Goal: Task Accomplishment & Management: Manage account settings

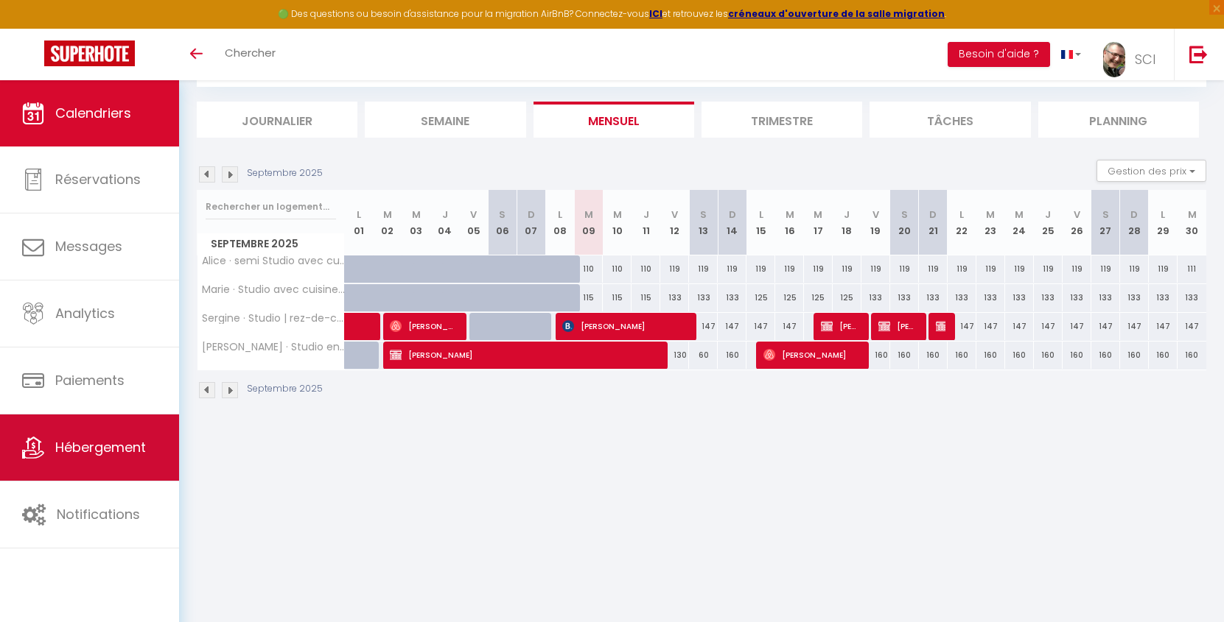
click at [117, 453] on span "Hébergement" at bounding box center [100, 447] width 91 height 18
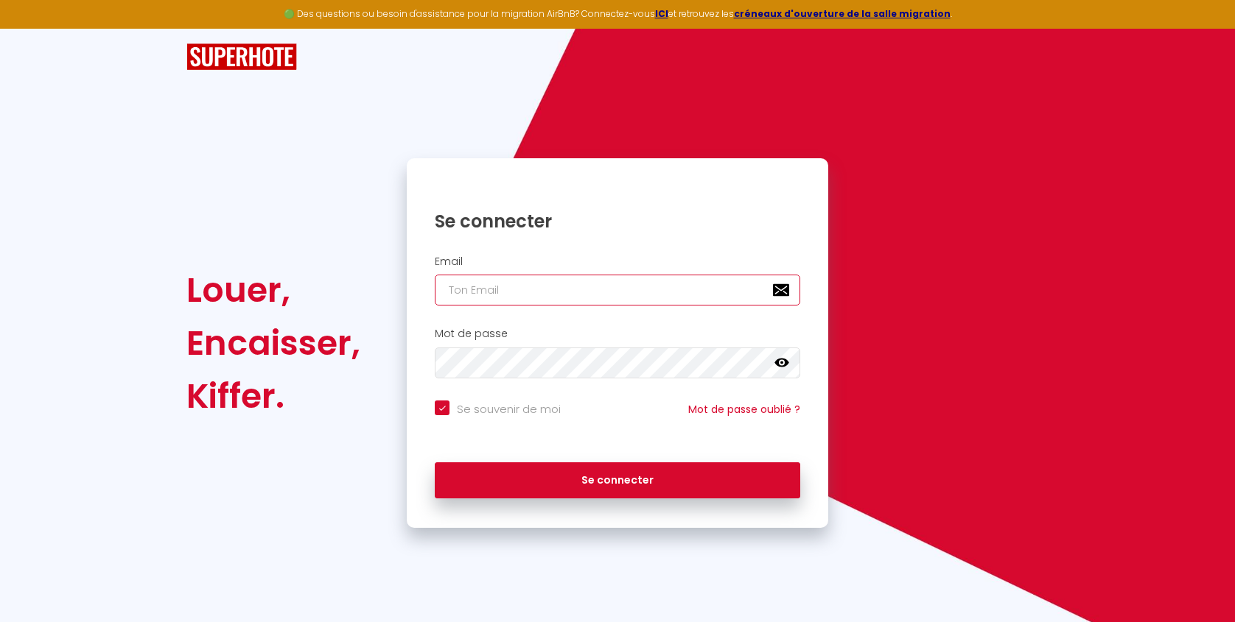
click at [562, 284] on input "email" at bounding box center [617, 290] width 365 height 31
type input "[EMAIL_ADDRESS][DOMAIN_NAME]"
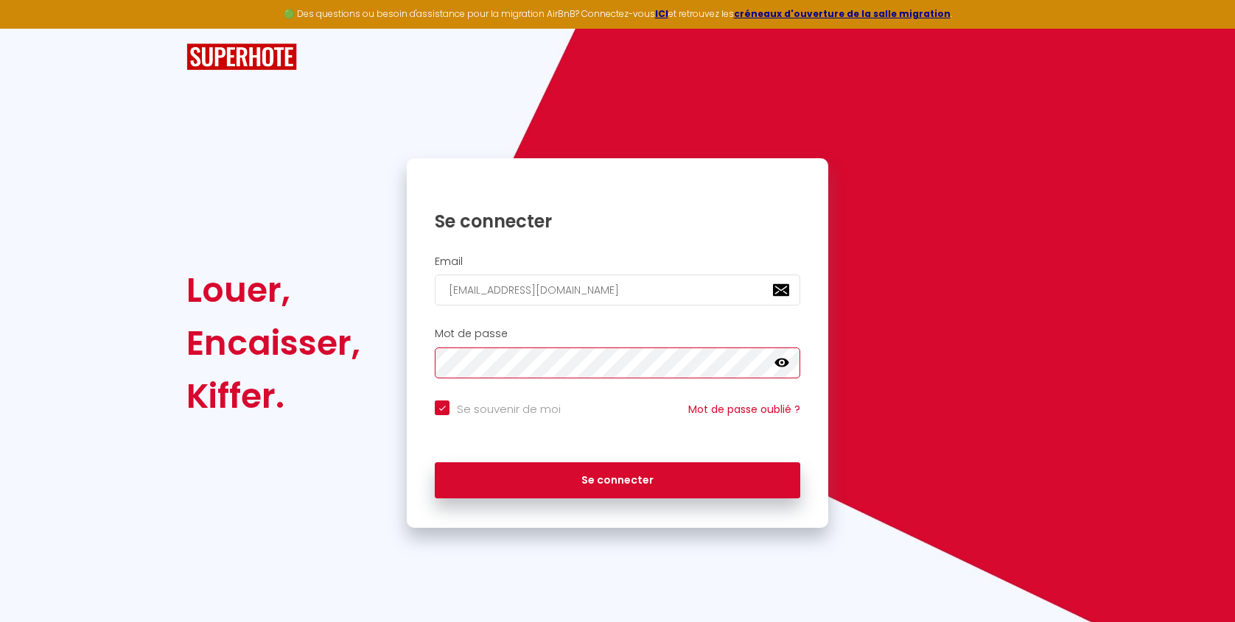
click at [435, 463] on button "Se connecter" at bounding box center [617, 481] width 365 height 37
checkbox input "true"
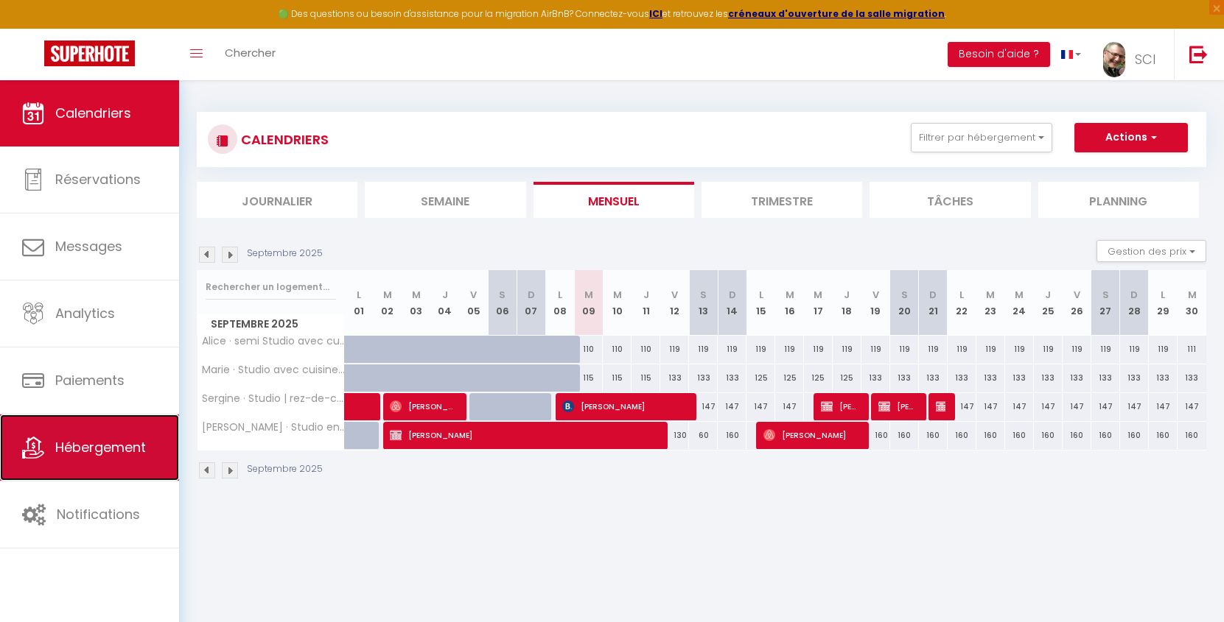
click at [97, 451] on span "Hébergement" at bounding box center [100, 447] width 91 height 18
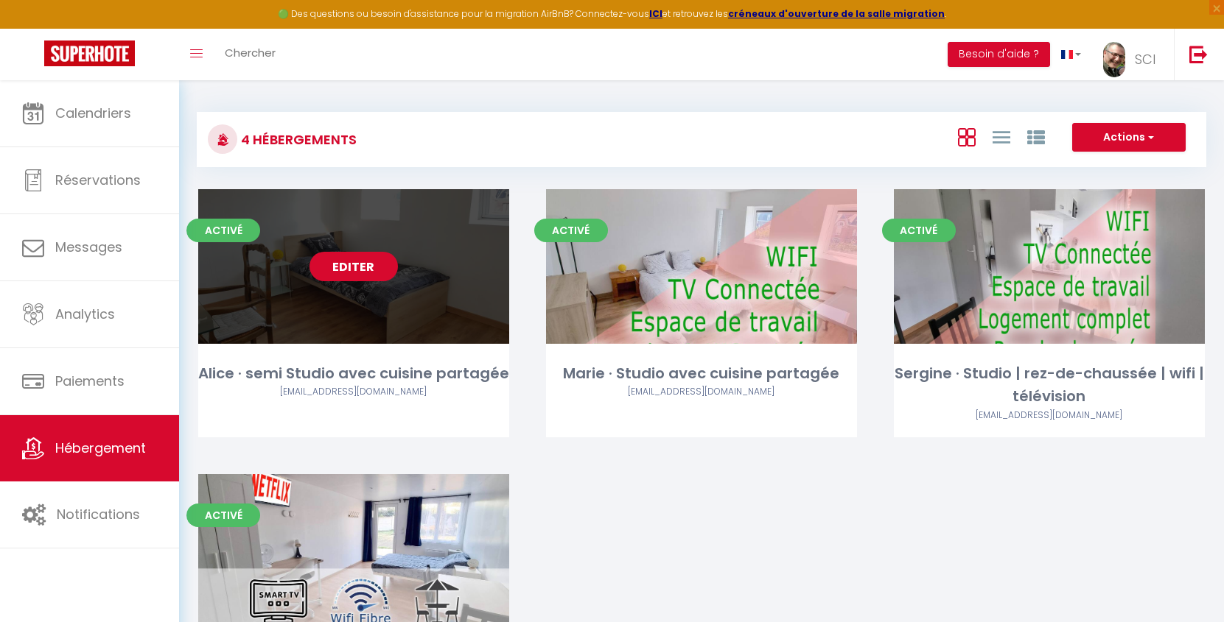
click at [351, 274] on link "Editer" at bounding box center [353, 266] width 88 height 29
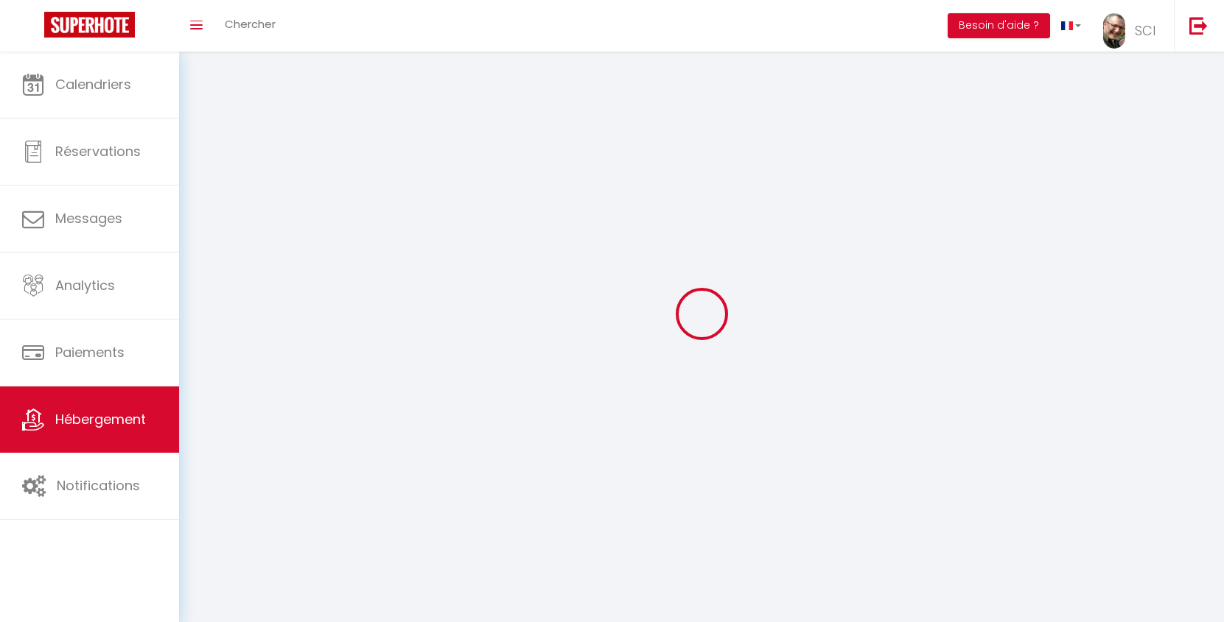
select select "1"
select select
select select "28"
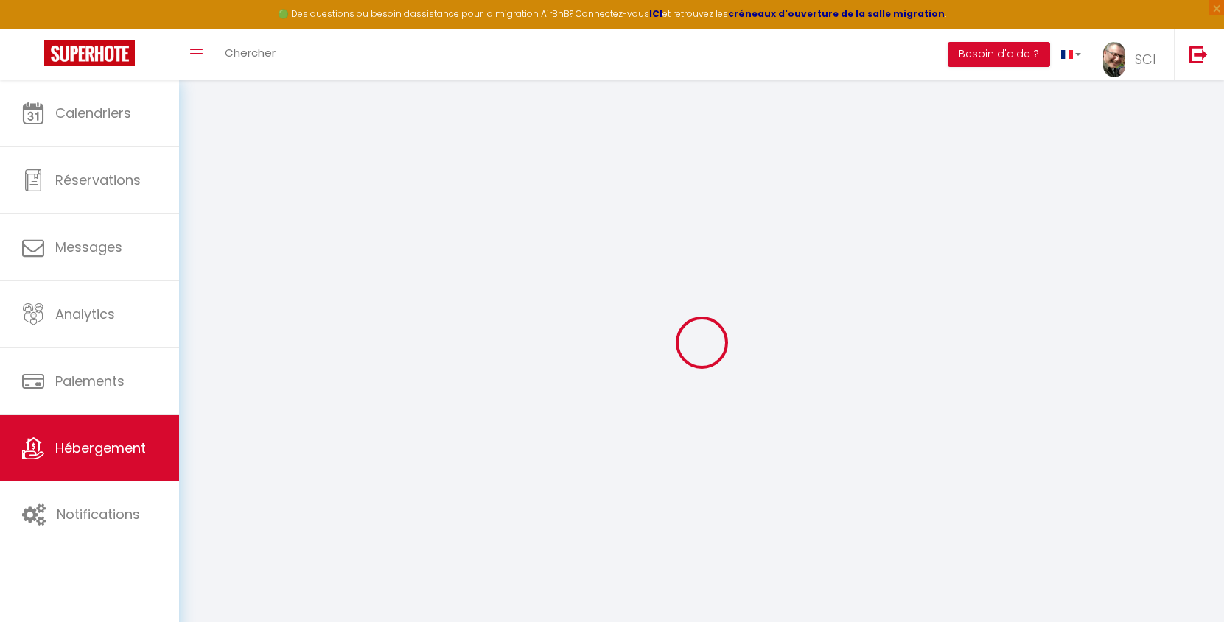
select select
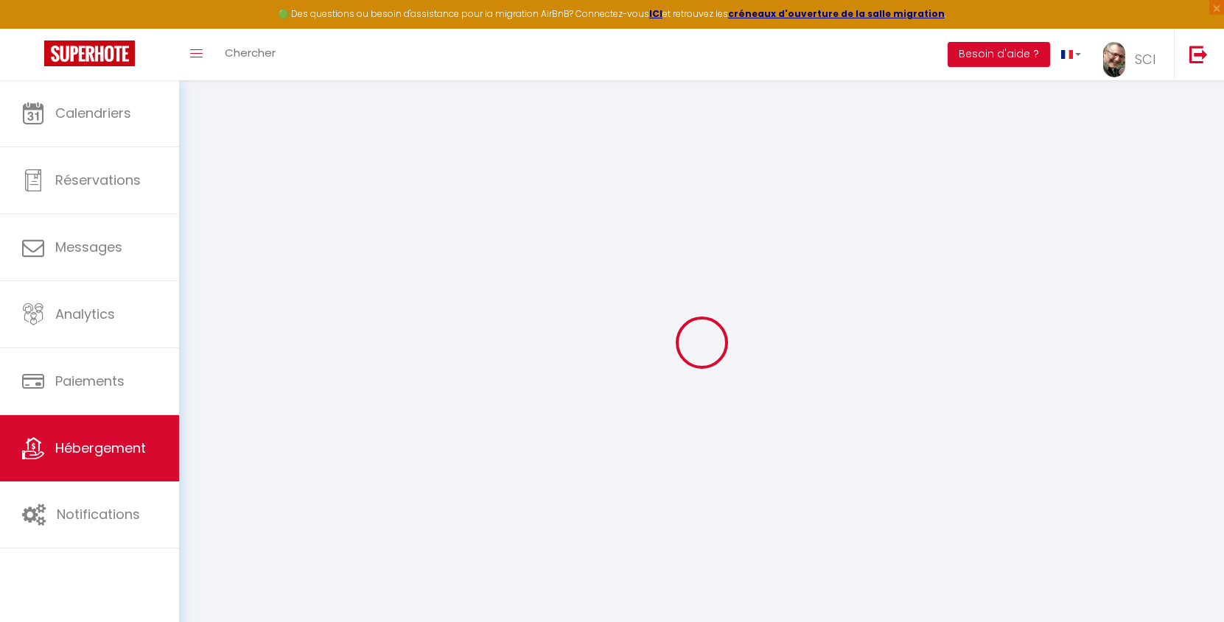
select select
checkbox input "false"
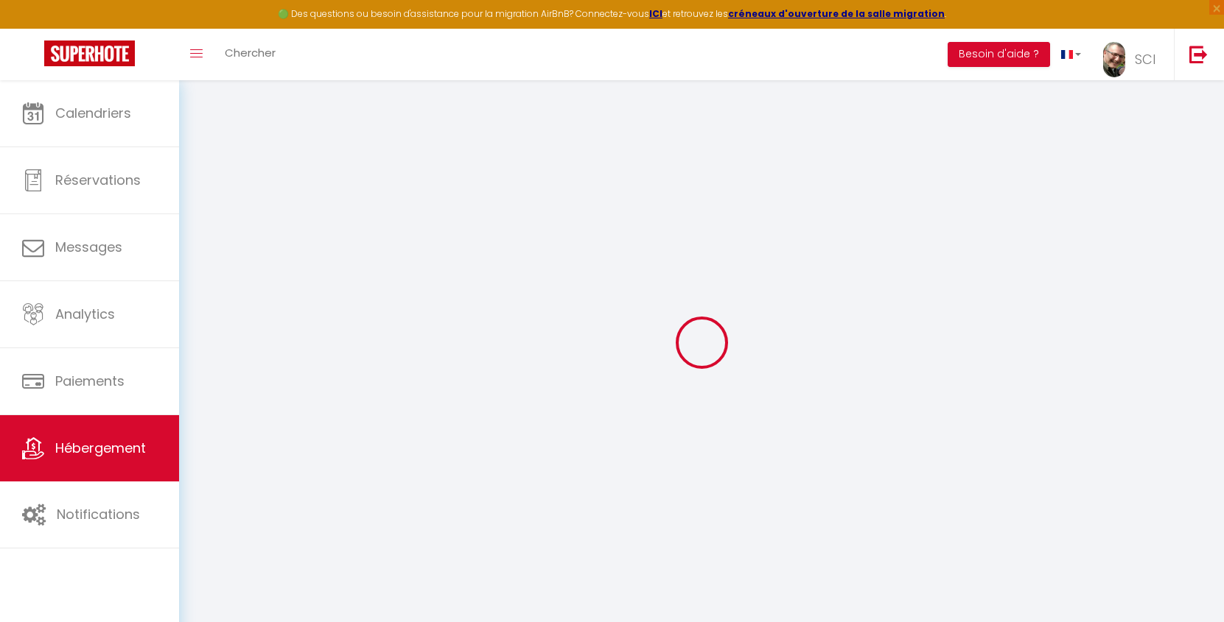
select select
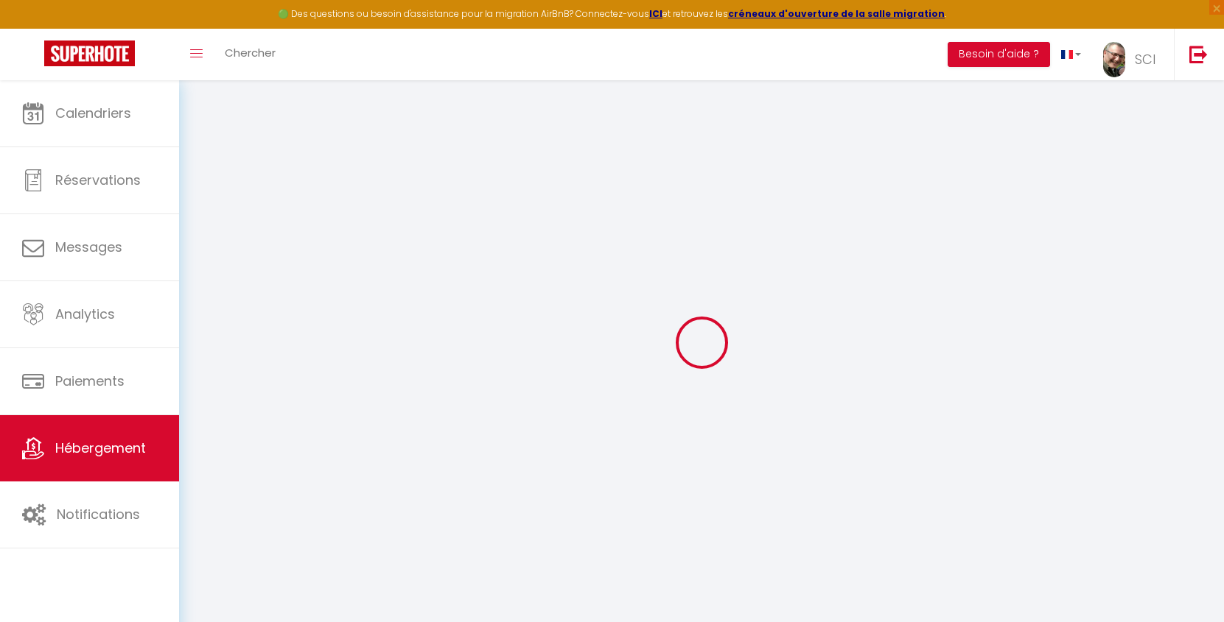
select select
checkbox input "false"
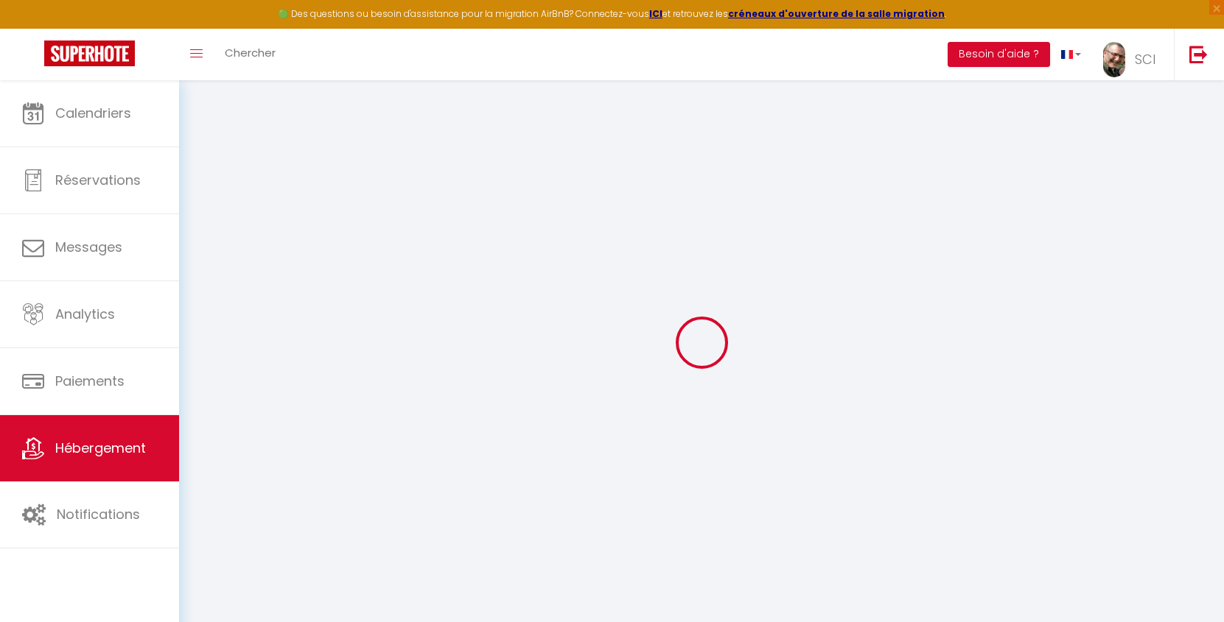
checkbox input "false"
select select
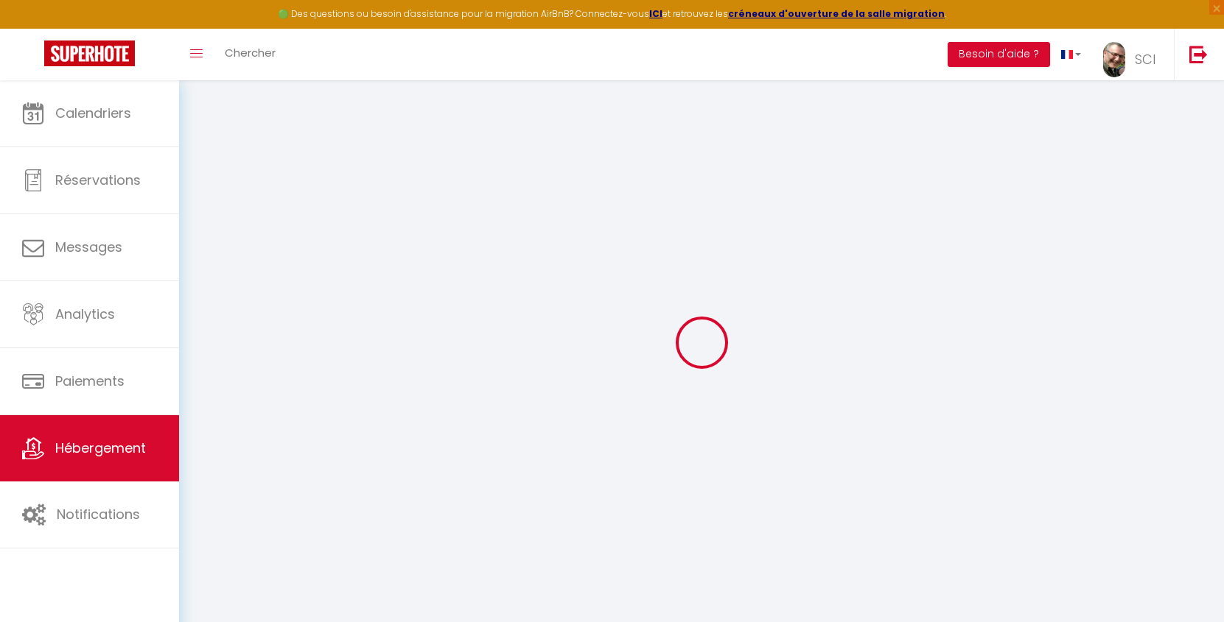
select select
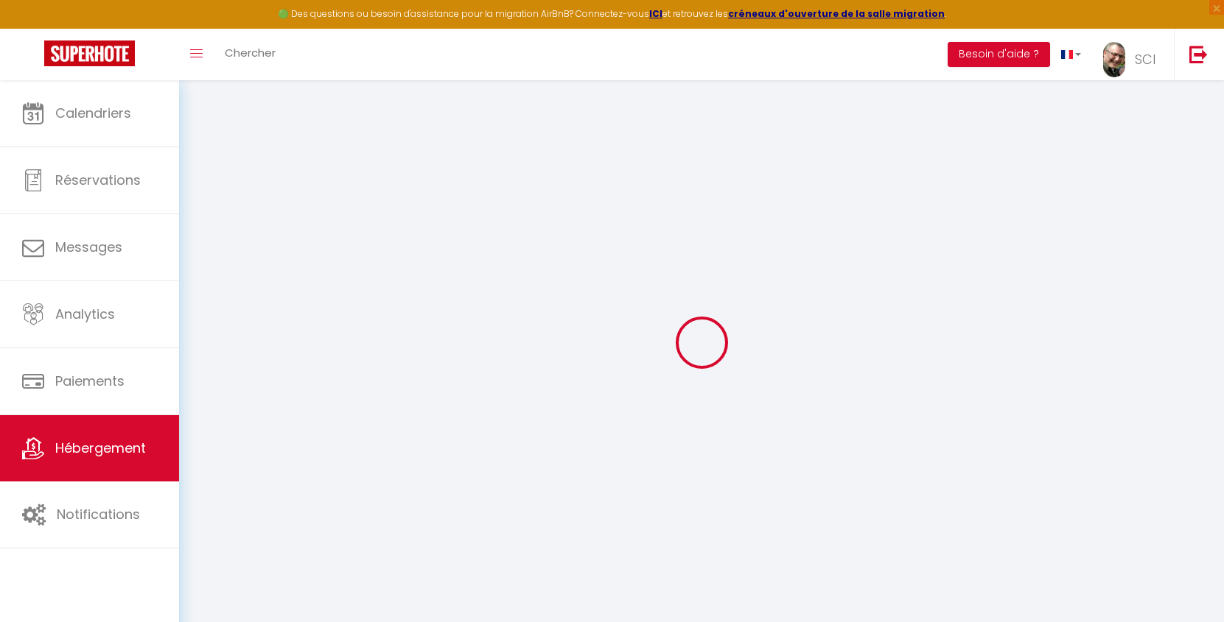
checkbox input "false"
select select
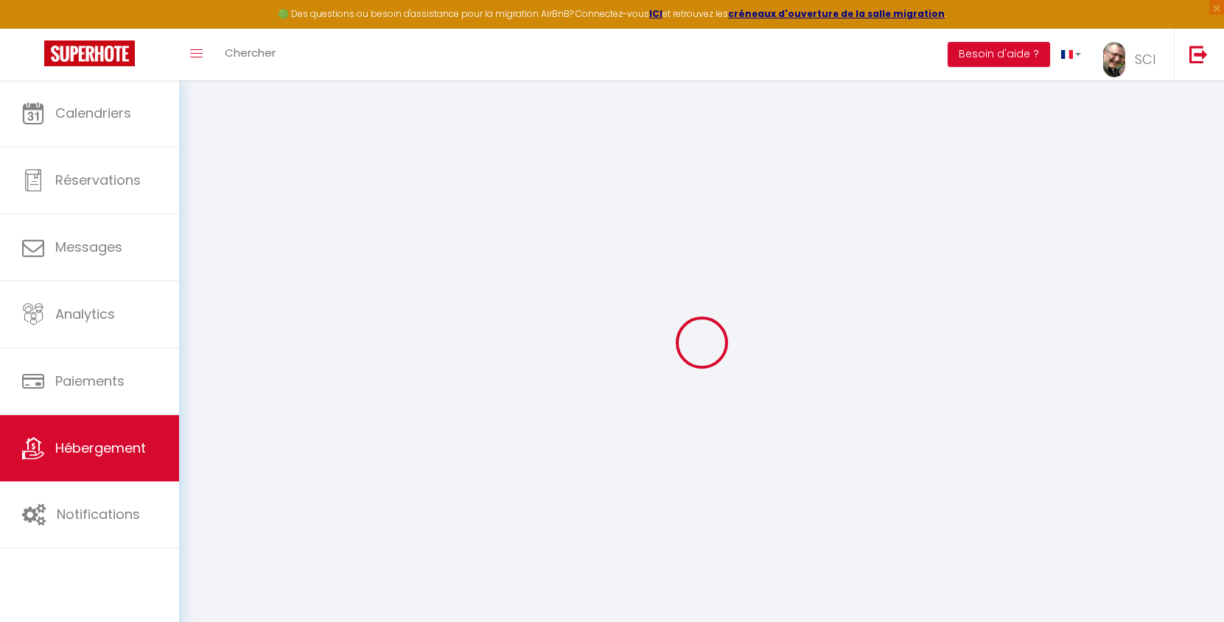
select select
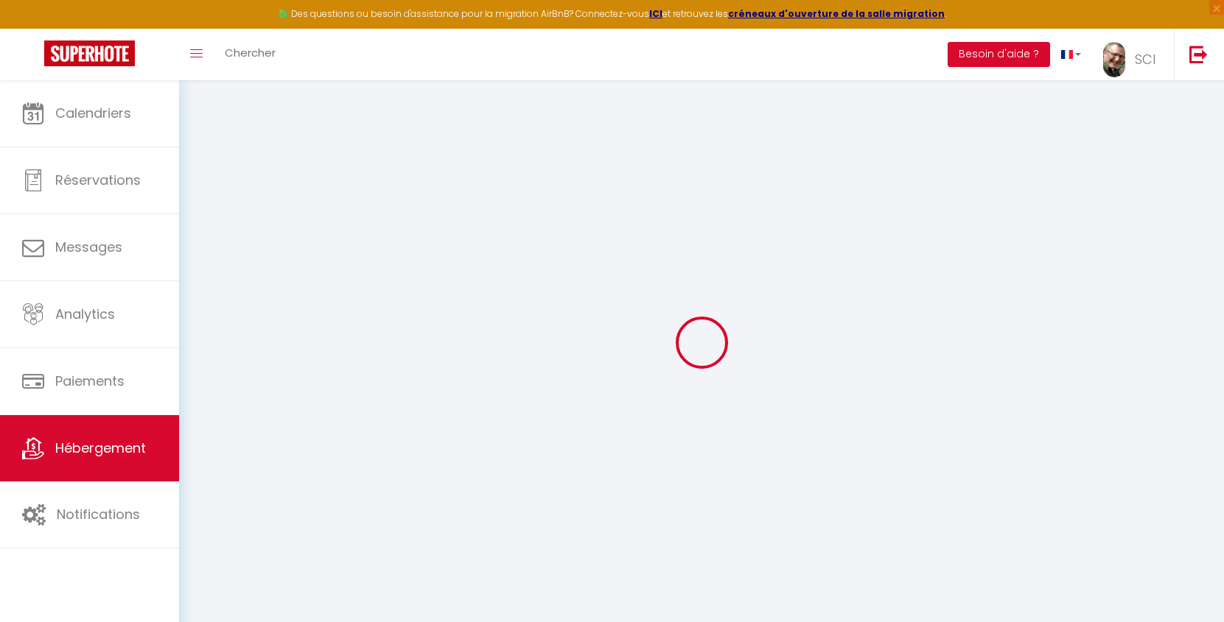
select select
checkbox input "false"
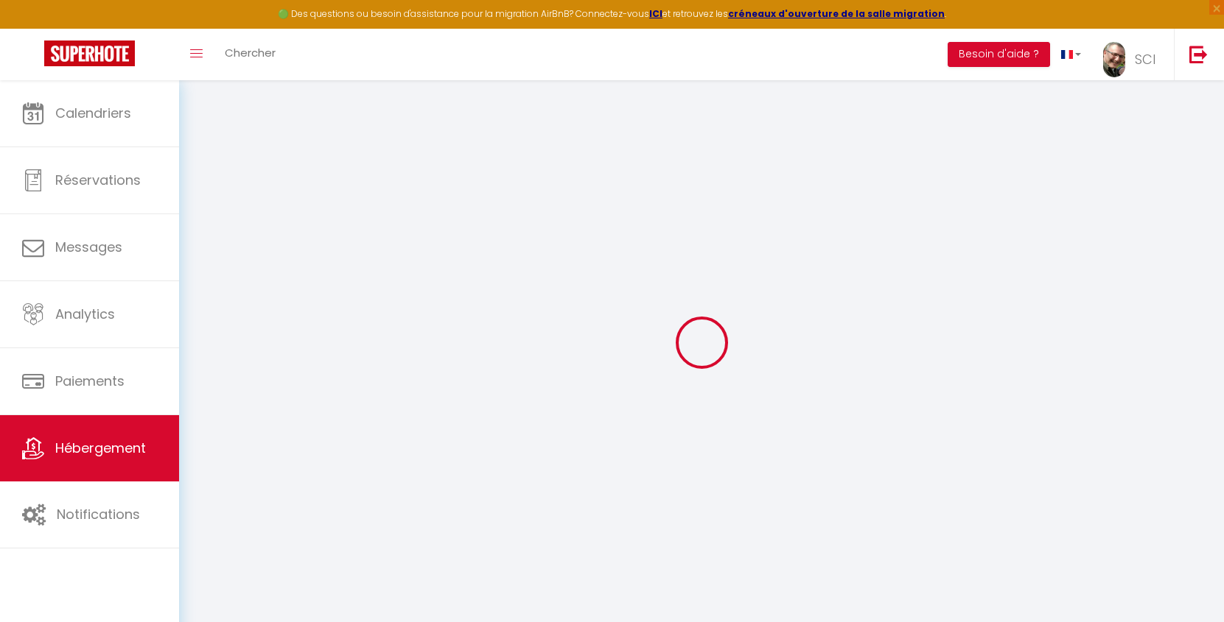
checkbox input "false"
select select
type input "Alice · semi Studio avec cuisine partagée"
type input "[PERSON_NAME]"
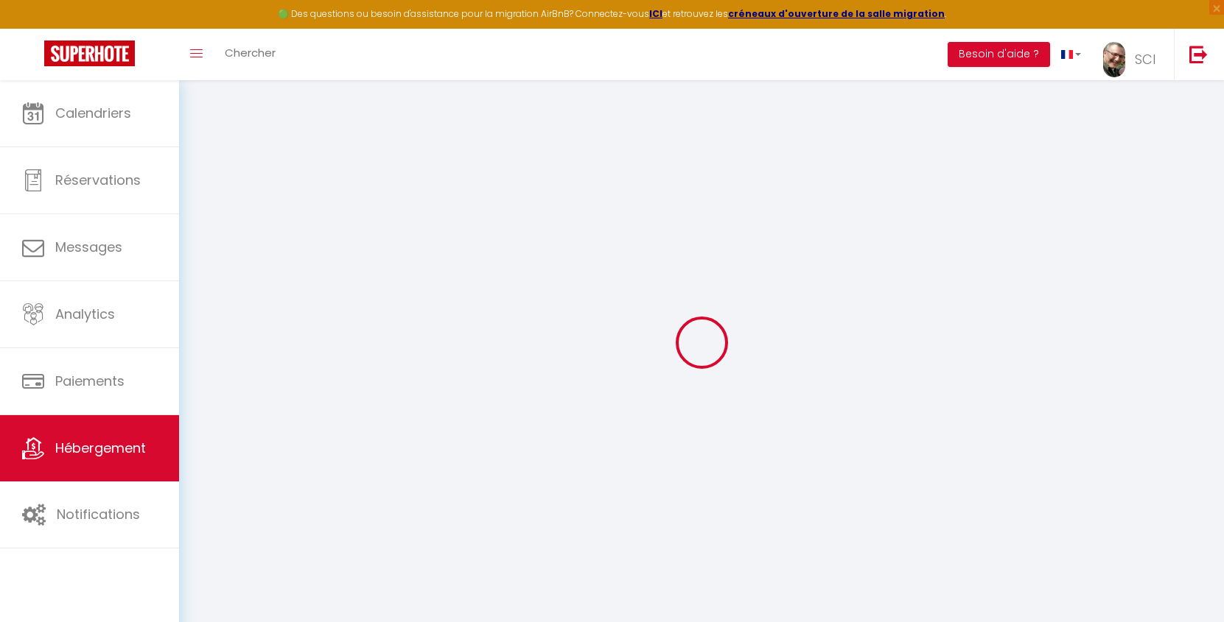
type input "BOUCHE"
type input "[STREET_ADDRESS]"
type input "59440"
type input "Avesnes sur Helpe"
select select "1"
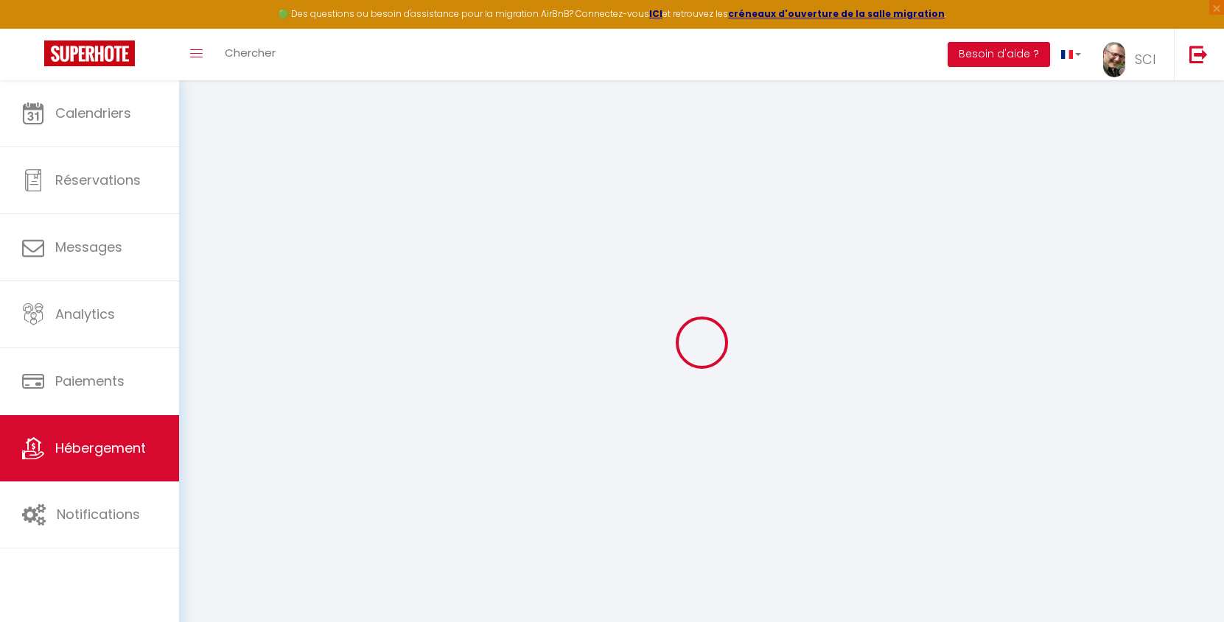
select select "1"
type input "30"
type input "2.00"
type input "400"
select select
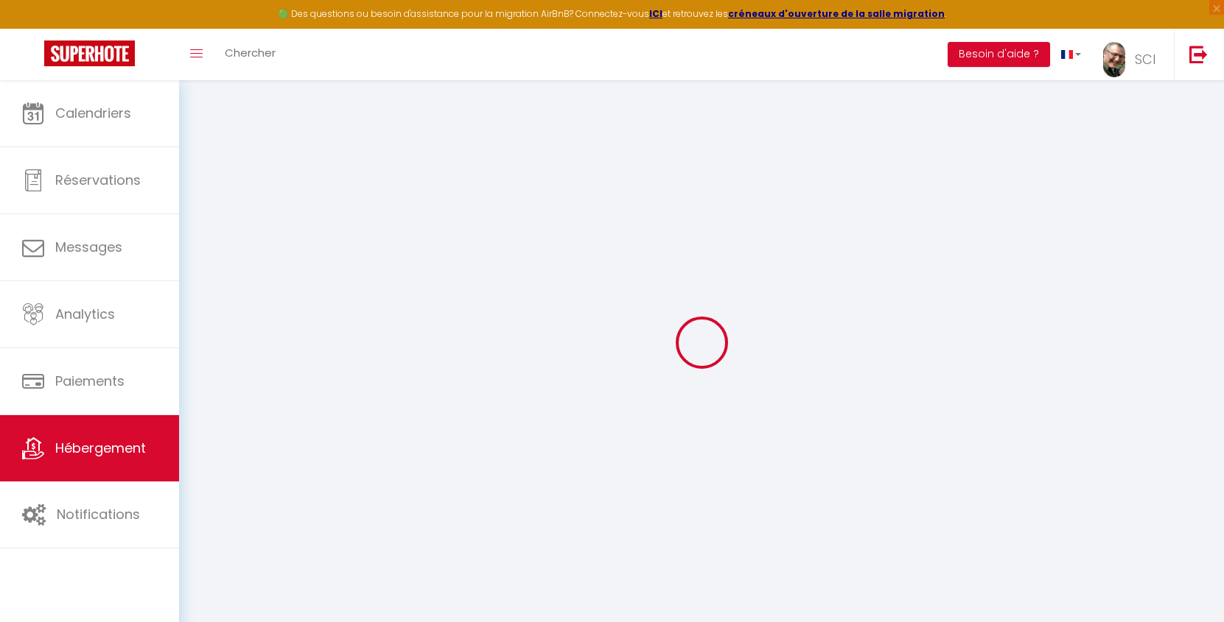
select select
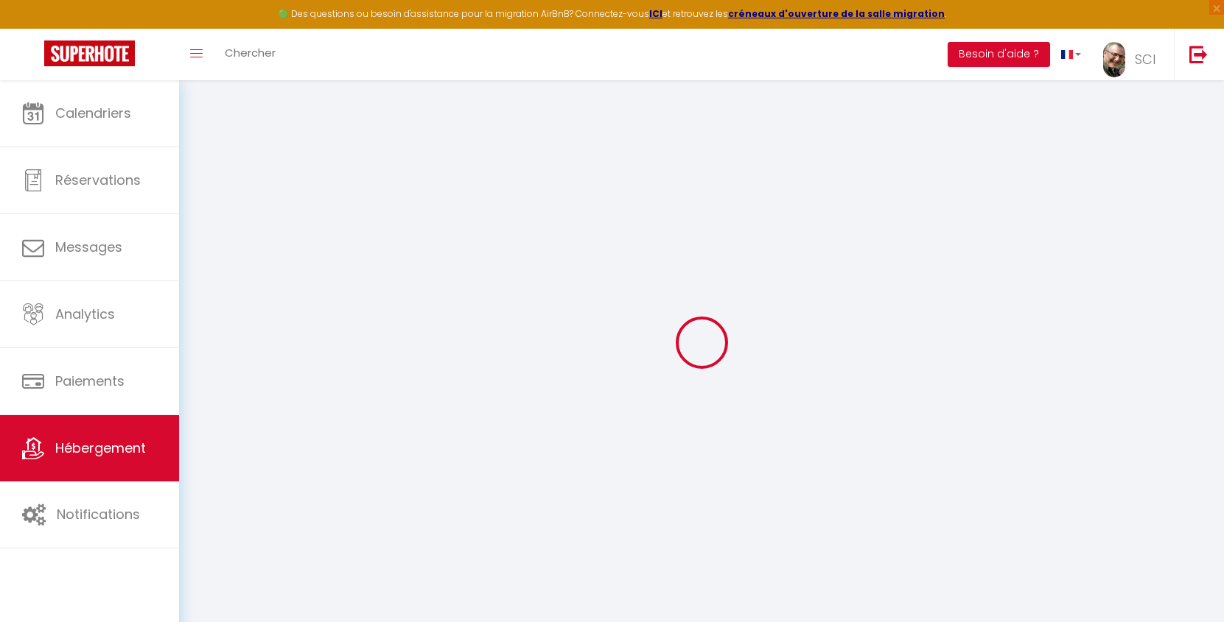
type input "[STREET_ADDRESS]"
type input "59440"
type input "Avesnes-sur-Helpe"
type input "[EMAIL_ADDRESS][DOMAIN_NAME]"
select select "12341"
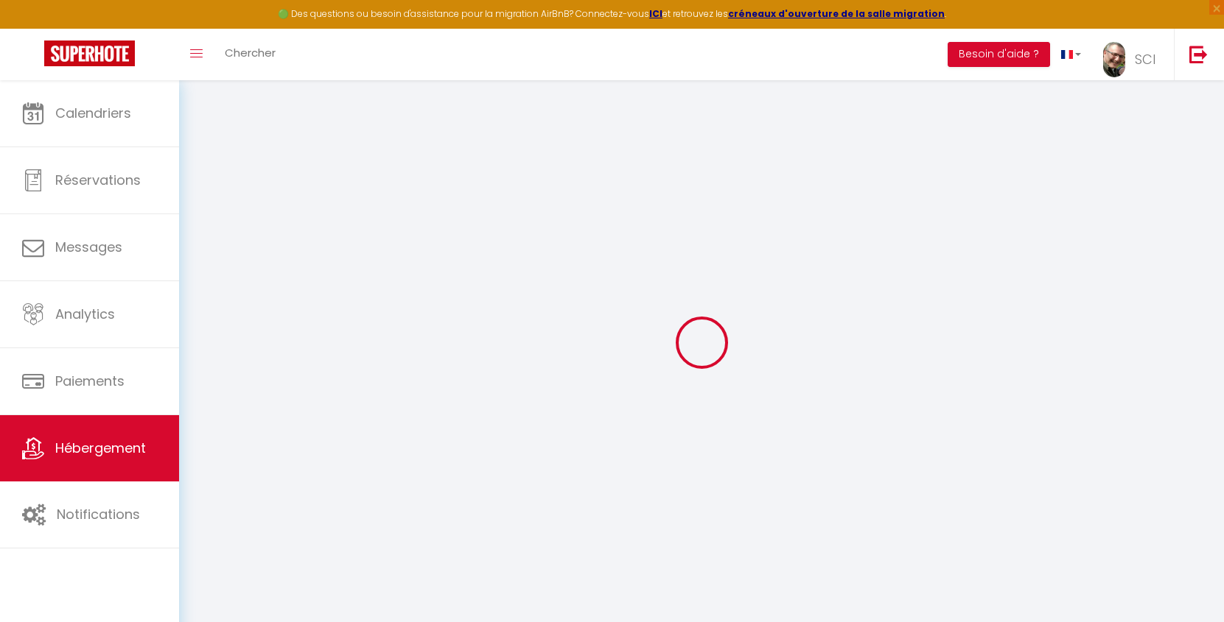
checkbox input "false"
select select
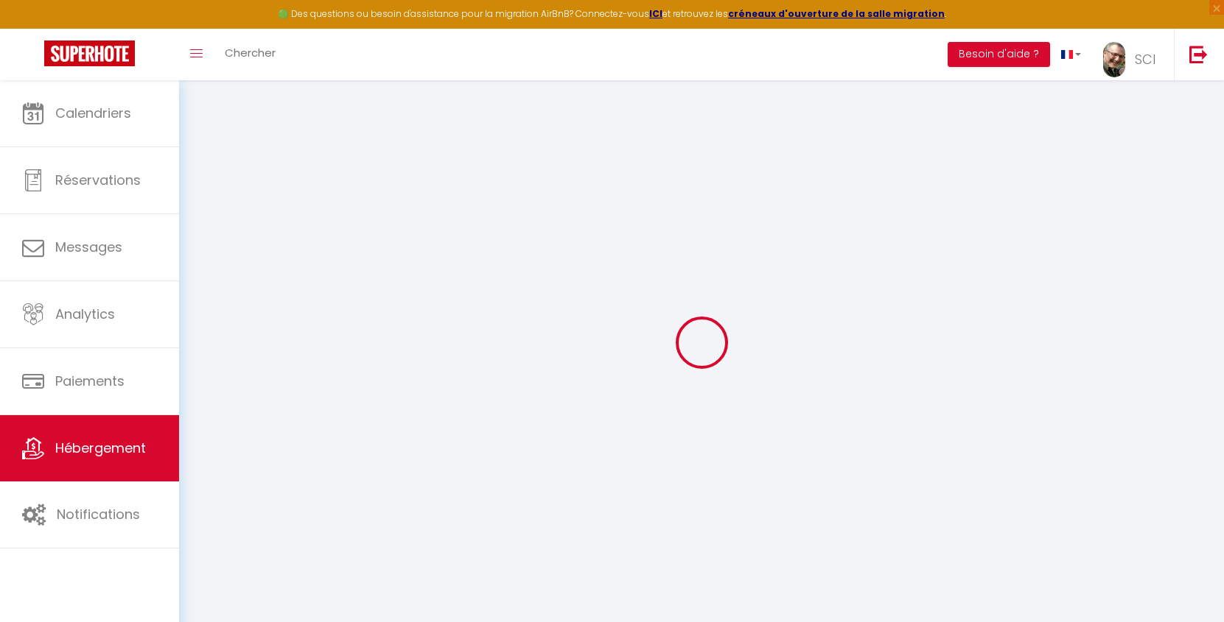
select select
type input "0"
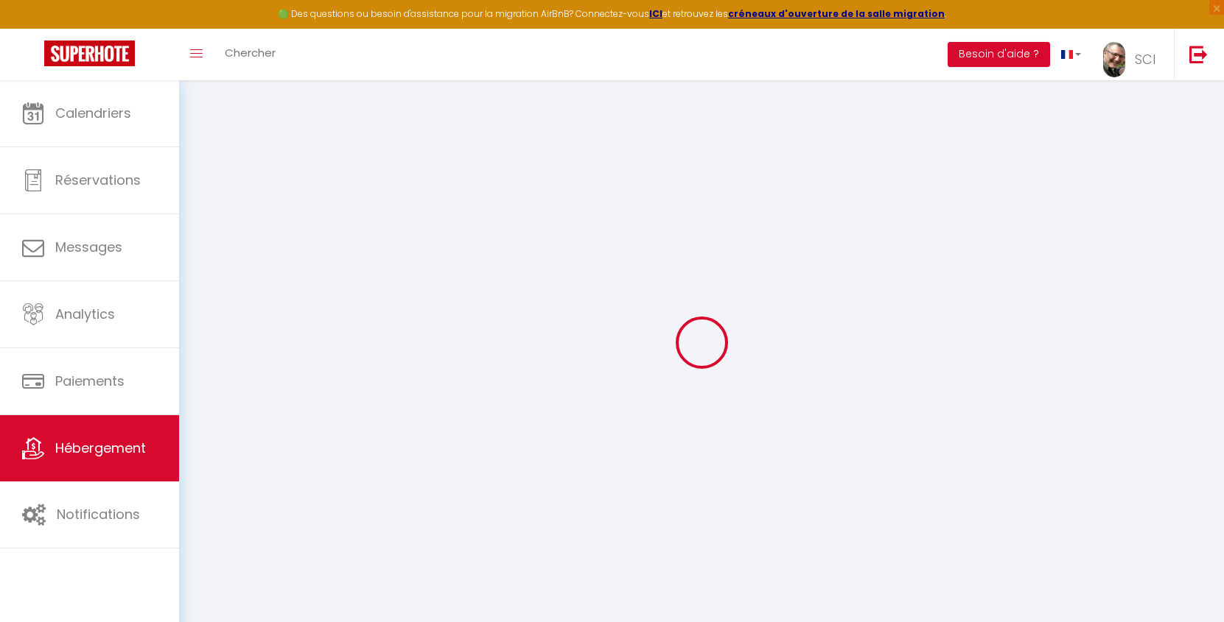
checkbox input "false"
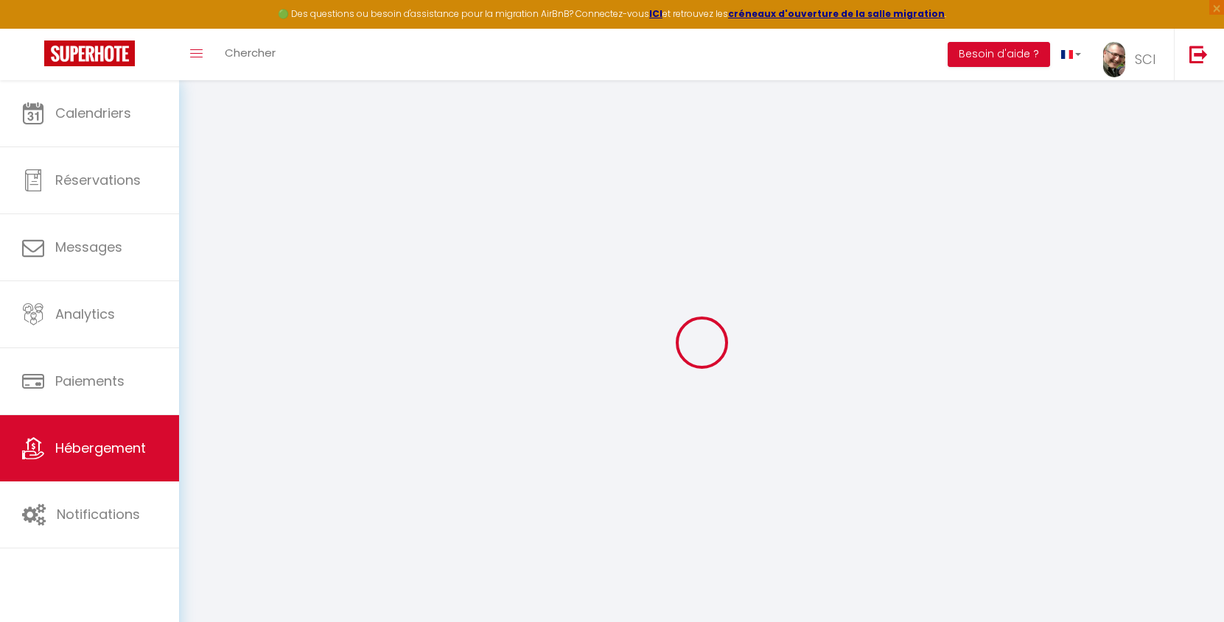
select select "19:00"
select select
select select "11:00"
select select "30"
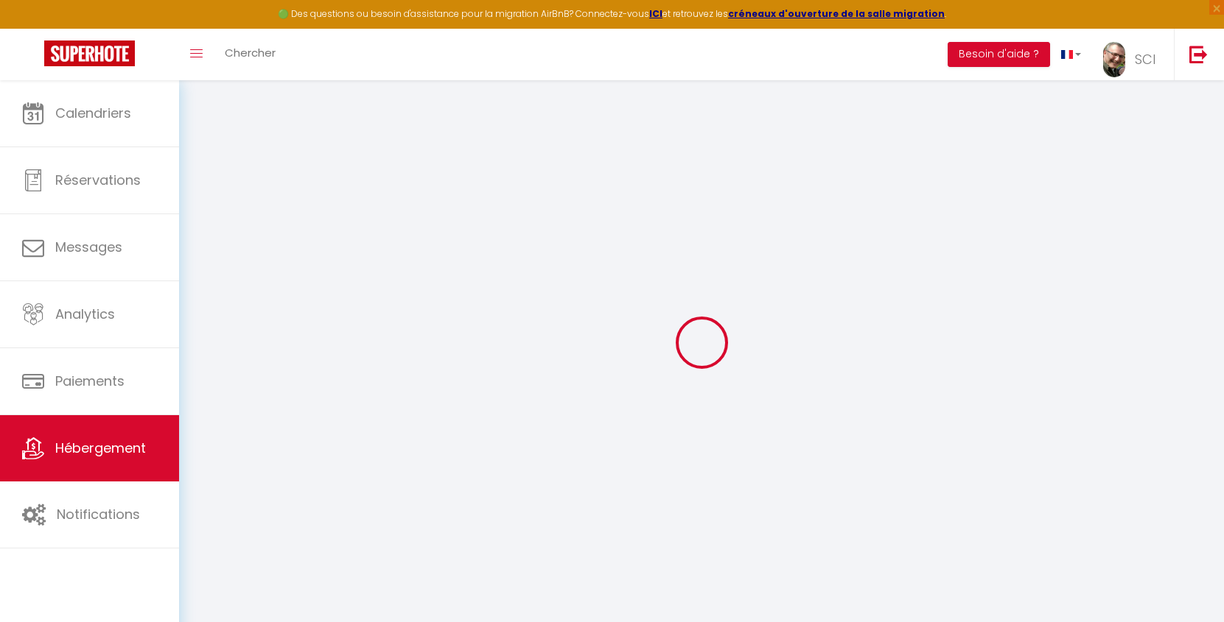
select select "19:00"
select select
checkbox input "false"
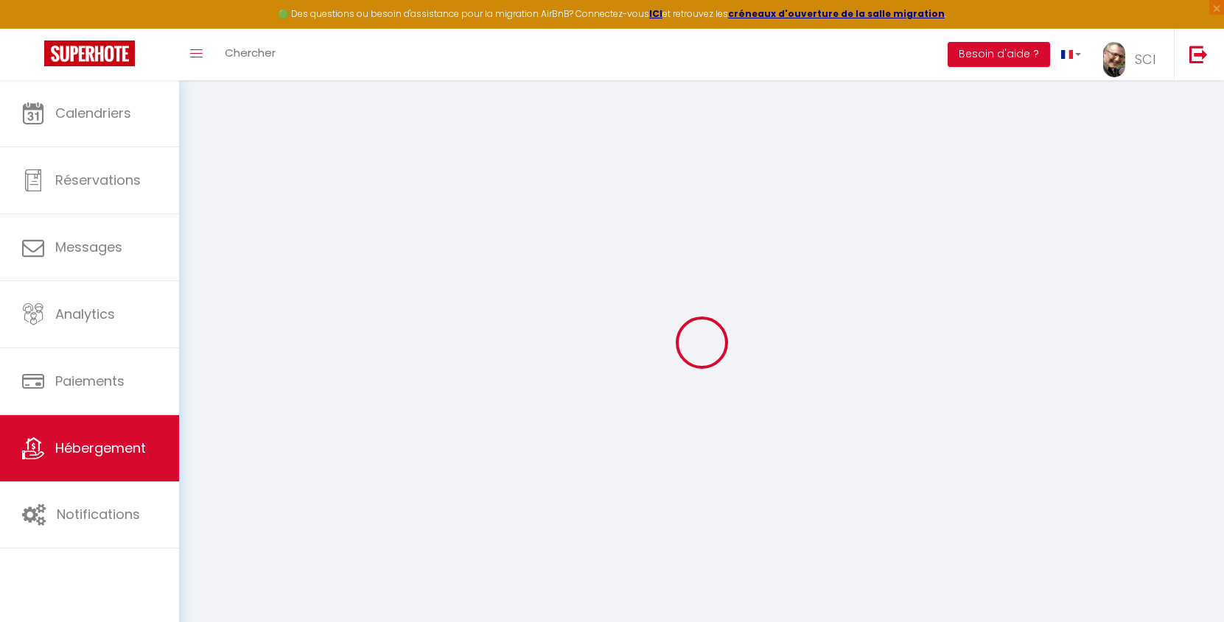
checkbox input "false"
select select
checkbox input "false"
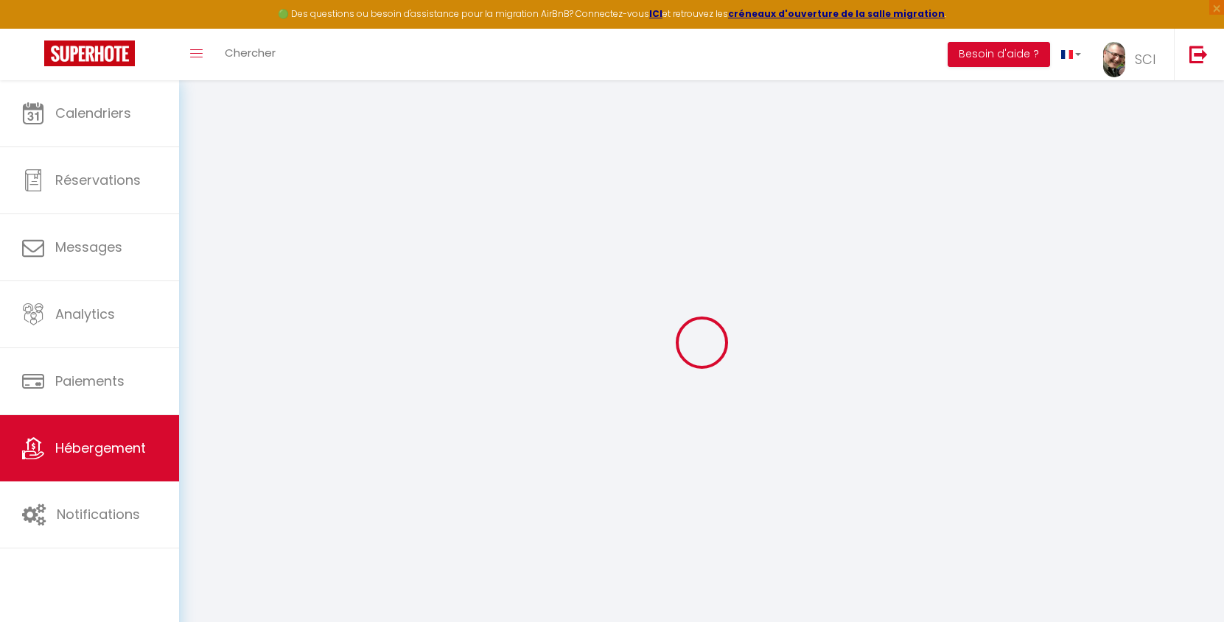
checkbox input "false"
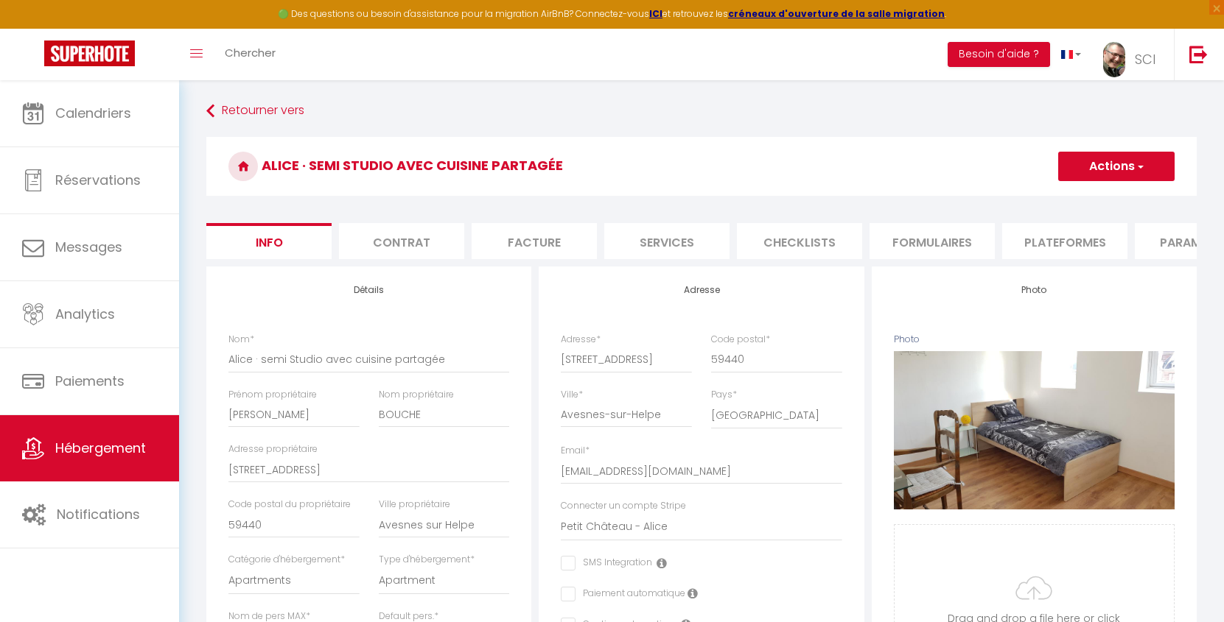
click at [1178, 241] on li "Paramètres" at bounding box center [1196, 241] width 125 height 36
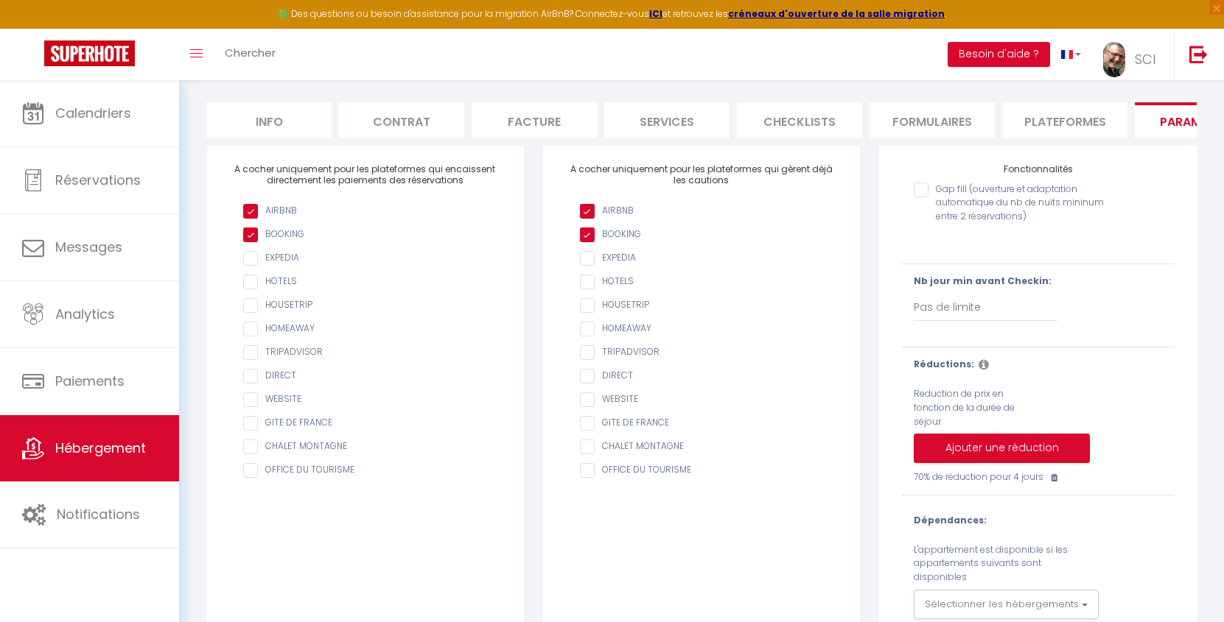
scroll to position [180, 0]
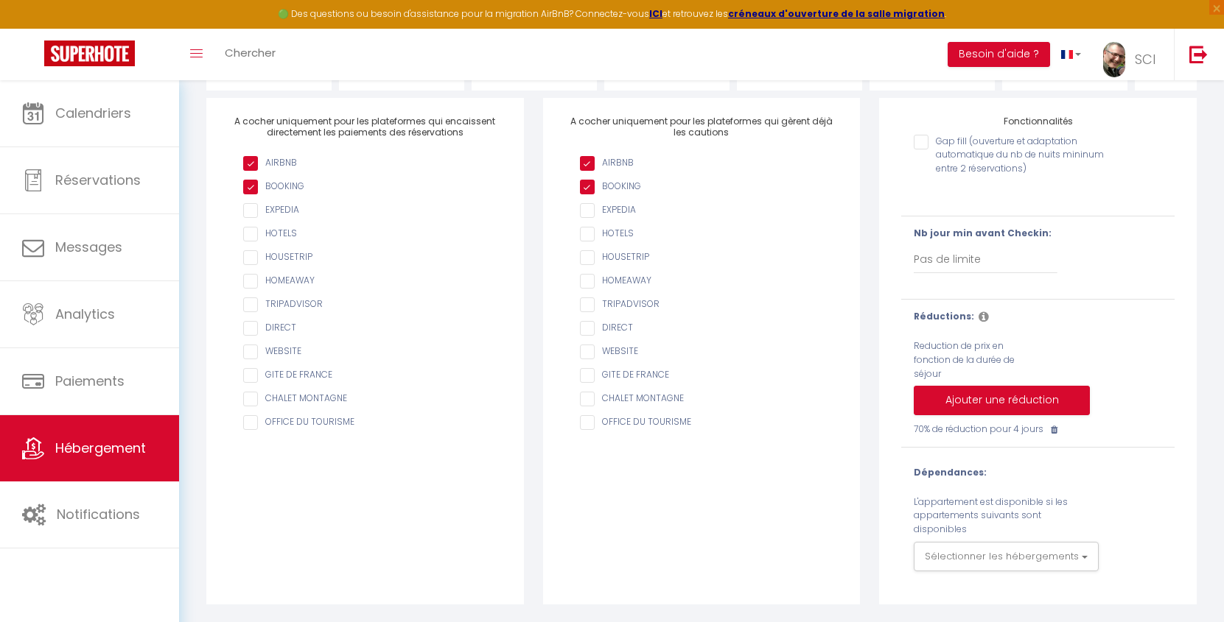
click at [1057, 430] on icon at bounding box center [1053, 430] width 7 height 9
checkbox input "false"
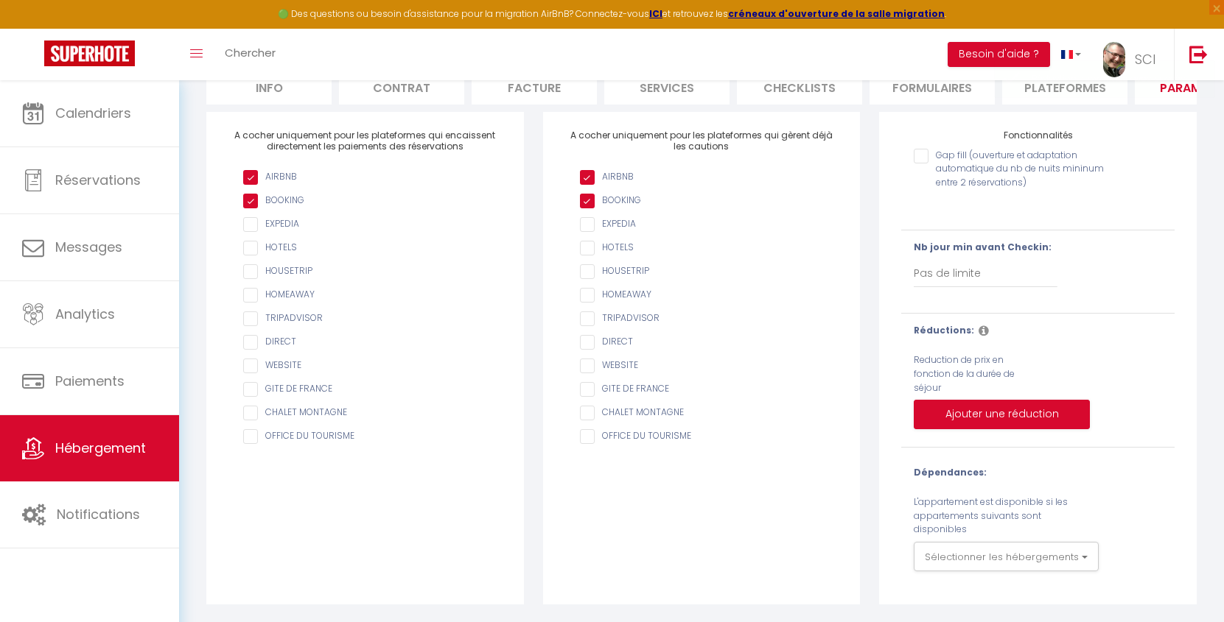
scroll to position [166, 0]
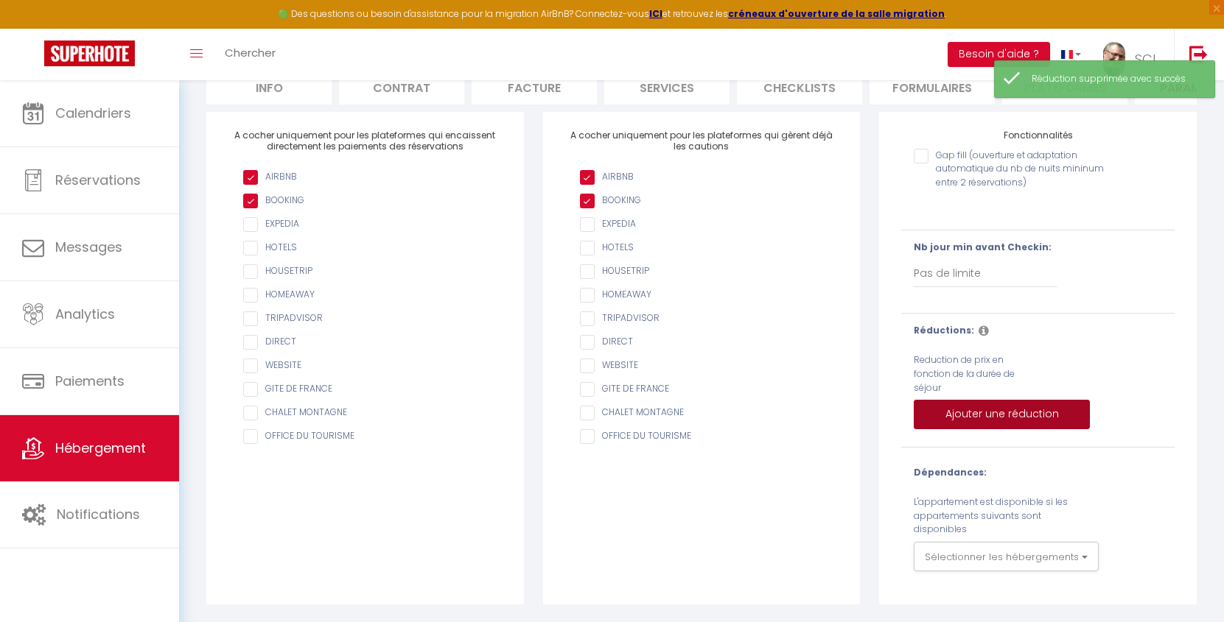
click at [1010, 419] on button "Ajouter une réduction" at bounding box center [1001, 414] width 176 height 29
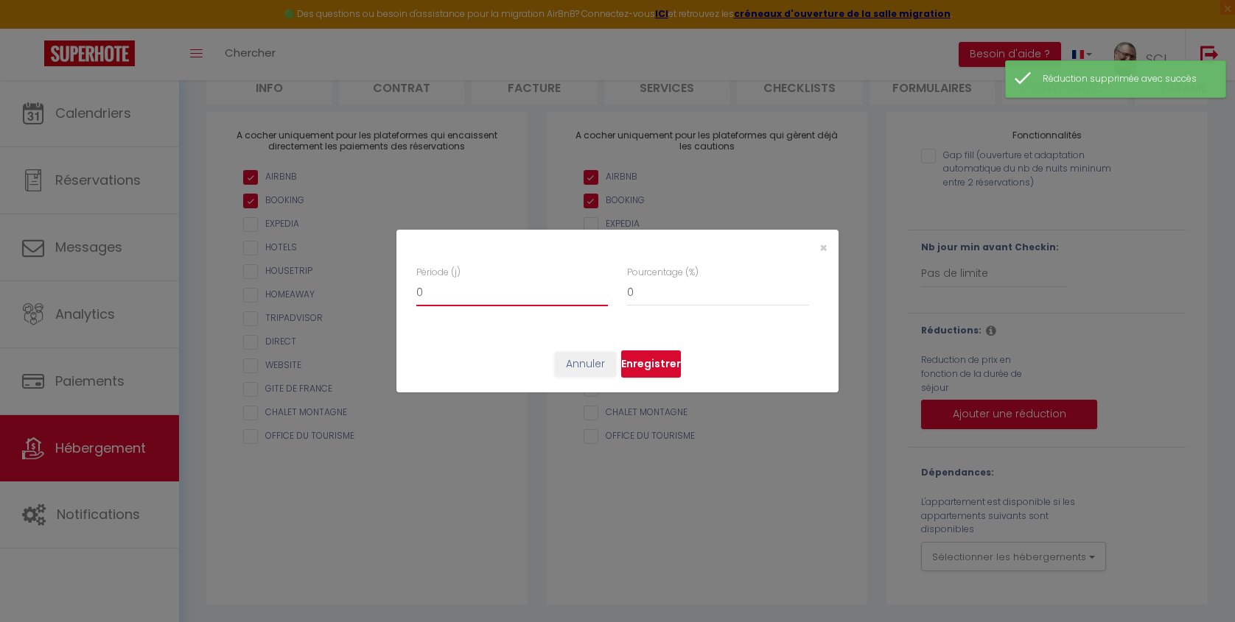
drag, startPoint x: 449, startPoint y: 297, endPoint x: 399, endPoint y: 348, distance: 71.9
click at [363, 297] on div "× Période (j) 0 Pourcentage (%) 0 Annuler Enregistrer" at bounding box center [617, 311] width 1235 height 622
type input "4"
checkbox input "false"
type input "4"
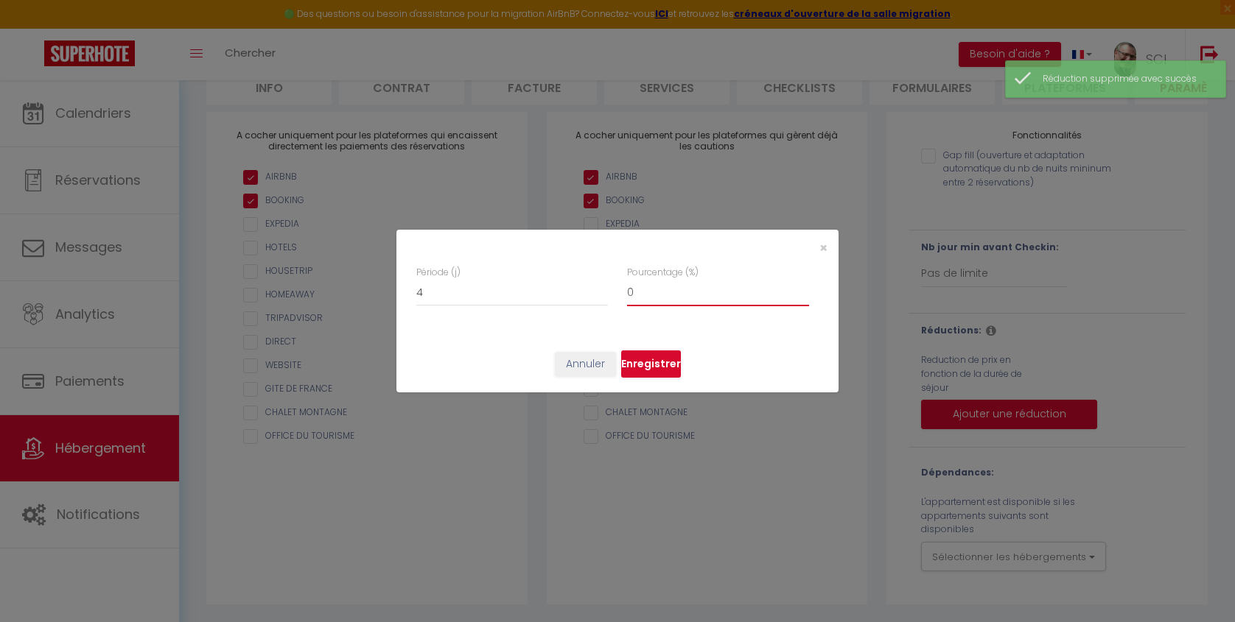
type input "7"
checkbox input "false"
type input "70"
checkbox input "false"
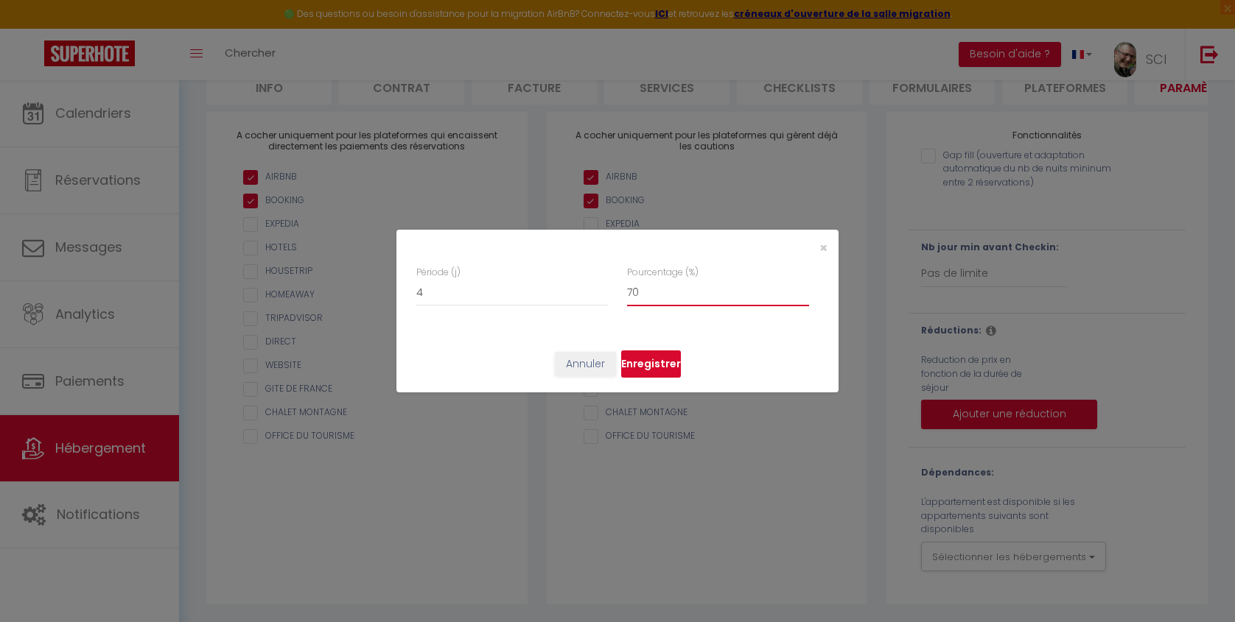
type input "70"
click at [650, 372] on button "Enregistrer" at bounding box center [651, 365] width 60 height 28
checkbox input "false"
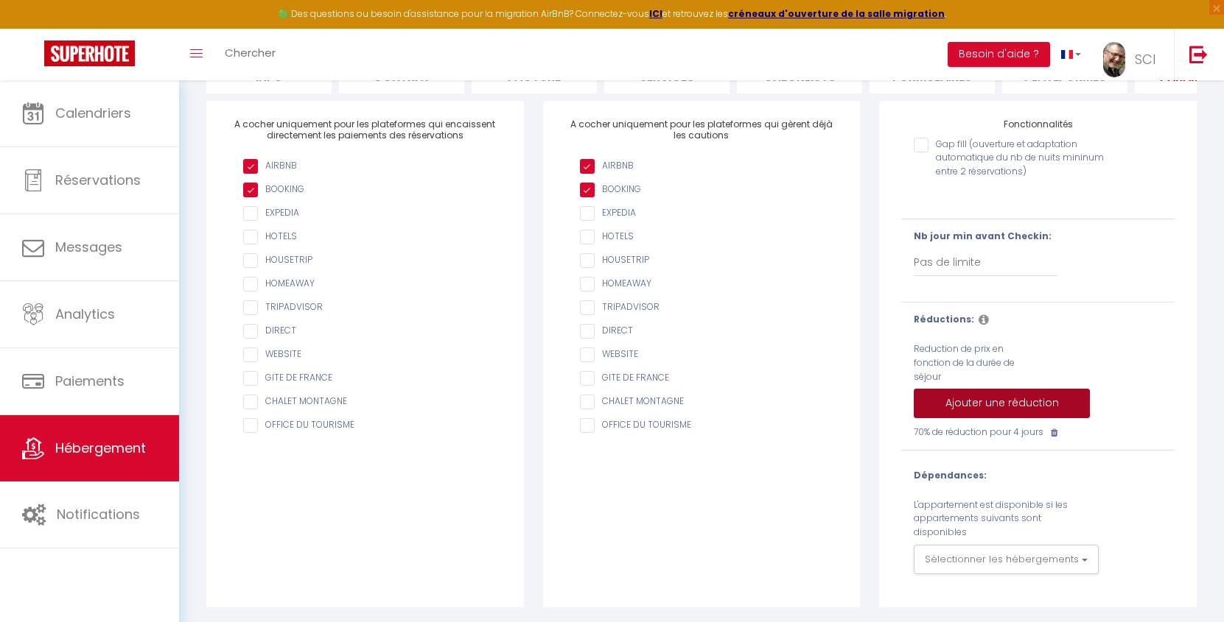
click at [1022, 418] on button "Ajouter une réduction" at bounding box center [1001, 403] width 176 height 29
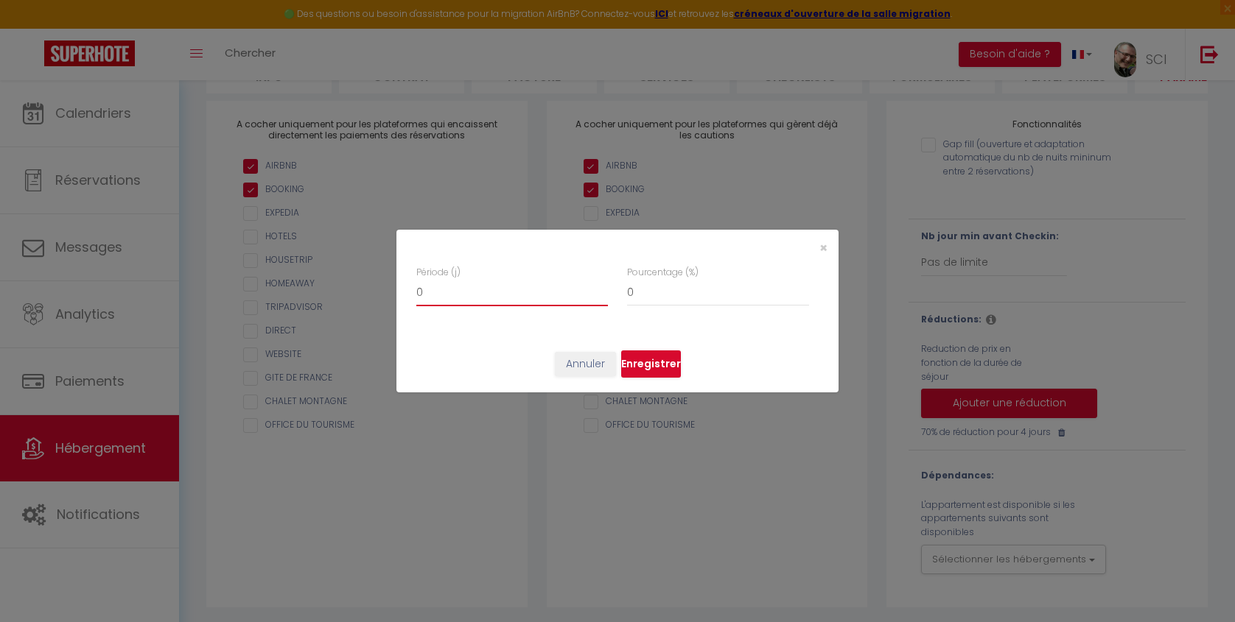
drag, startPoint x: 435, startPoint y: 295, endPoint x: 393, endPoint y: 292, distance: 42.9
click at [396, 292] on div "Période (j) 0 Pourcentage (%) 0" at bounding box center [617, 301] width 442 height 70
type input "7"
checkbox input "false"
type input "7"
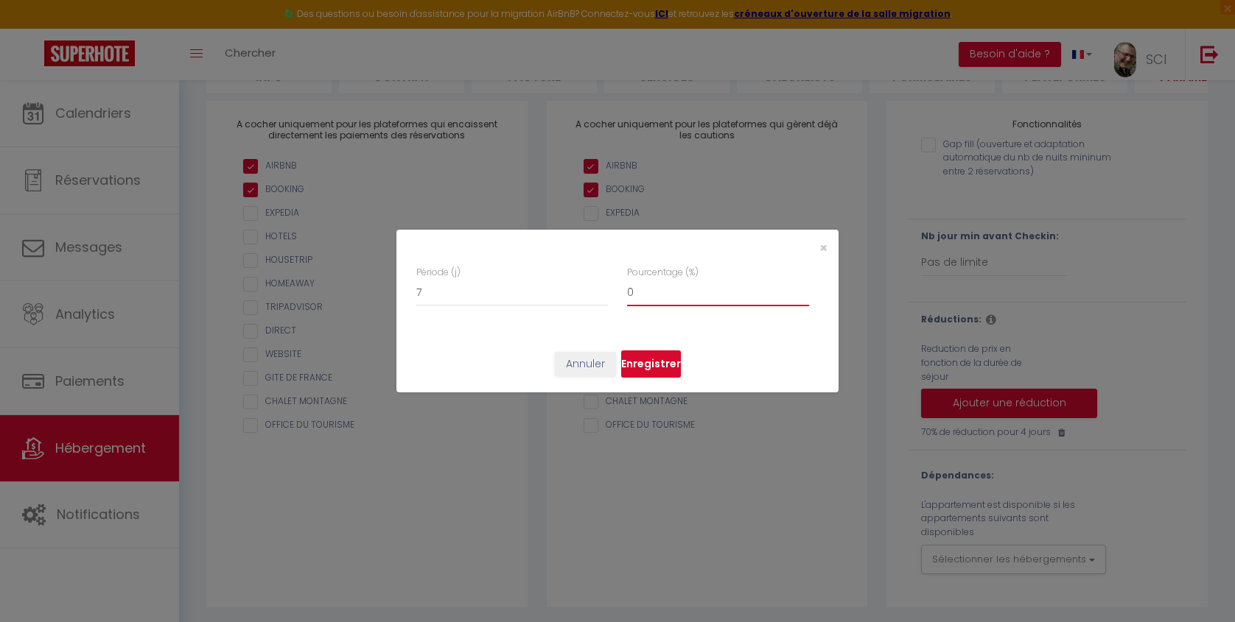
type input "7"
checkbox input "false"
type input "75"
checkbox input "false"
type input "75"
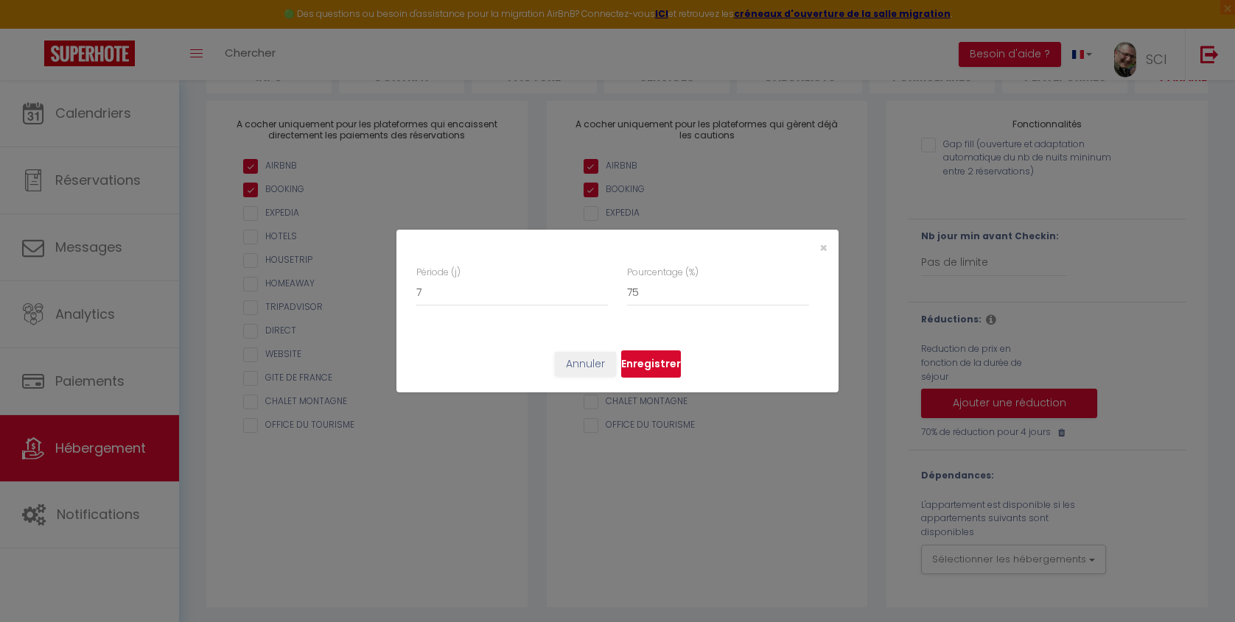
click at [658, 368] on button "Enregistrer" at bounding box center [651, 365] width 60 height 28
checkbox input "false"
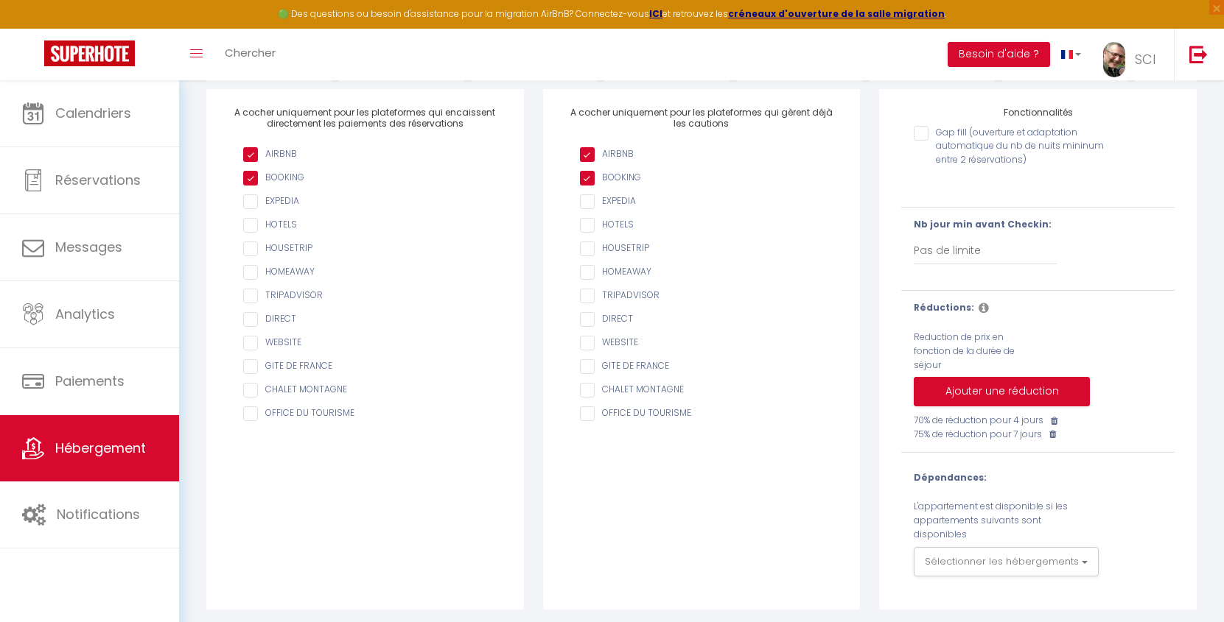
scroll to position [194, 0]
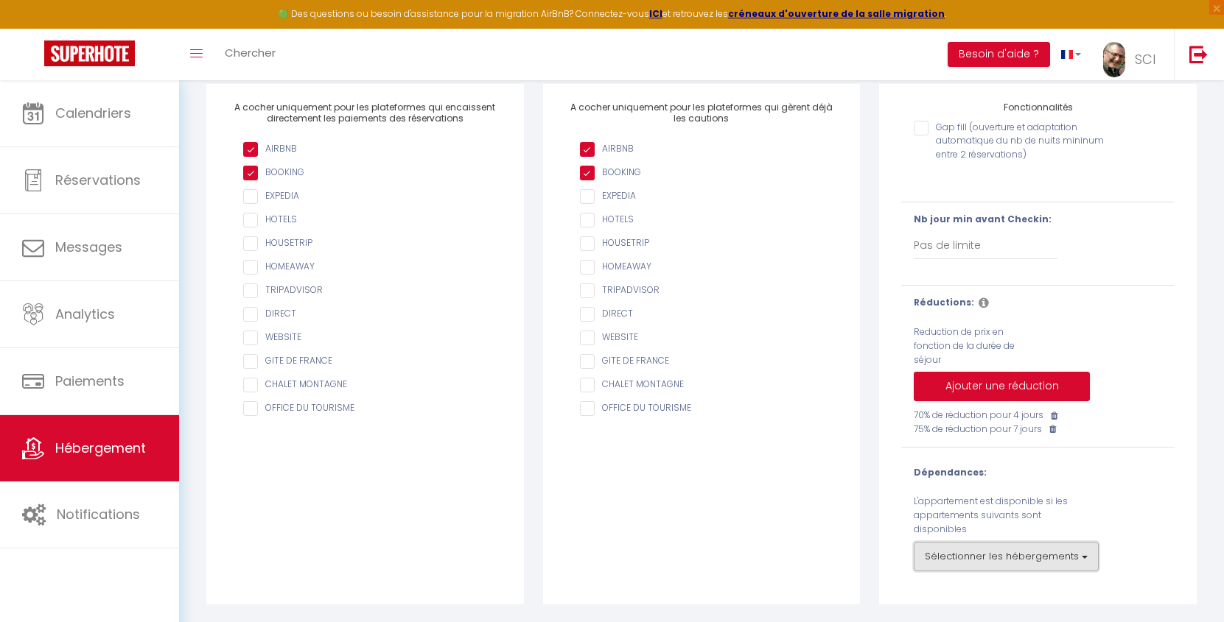
click at [1012, 562] on button "Sélectionner les hébergements" at bounding box center [1005, 556] width 185 height 29
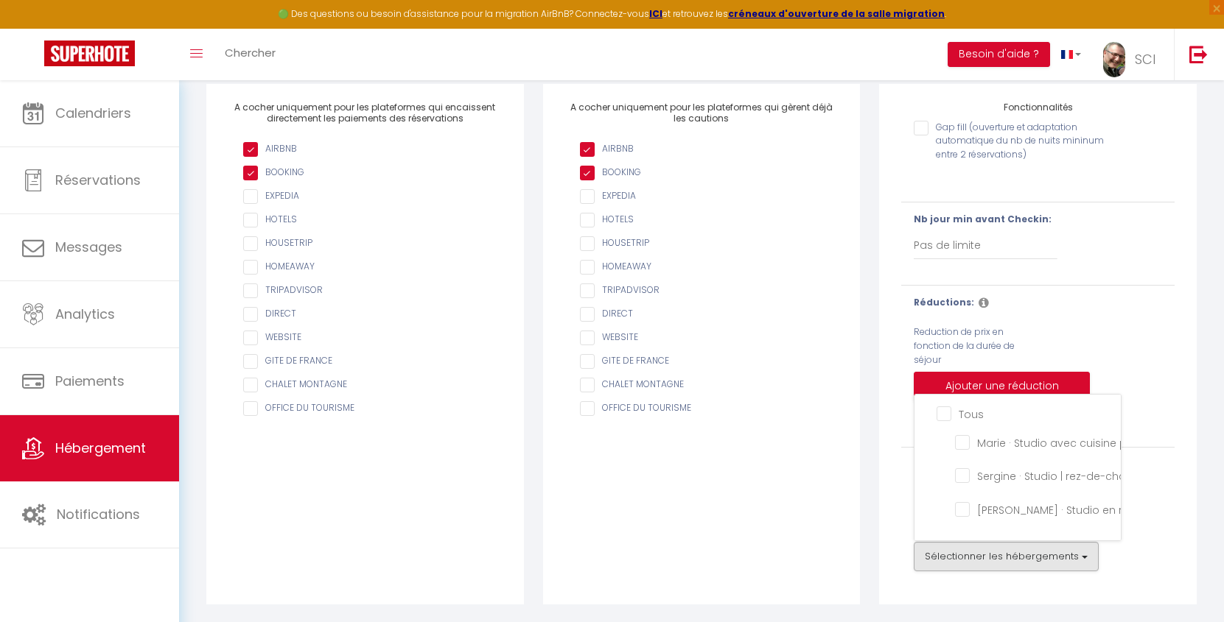
click at [1174, 391] on div "Réductions: Reduction de prix en fonction de la durée de séjour Ajouter une réd…" at bounding box center [1037, 366] width 292 height 141
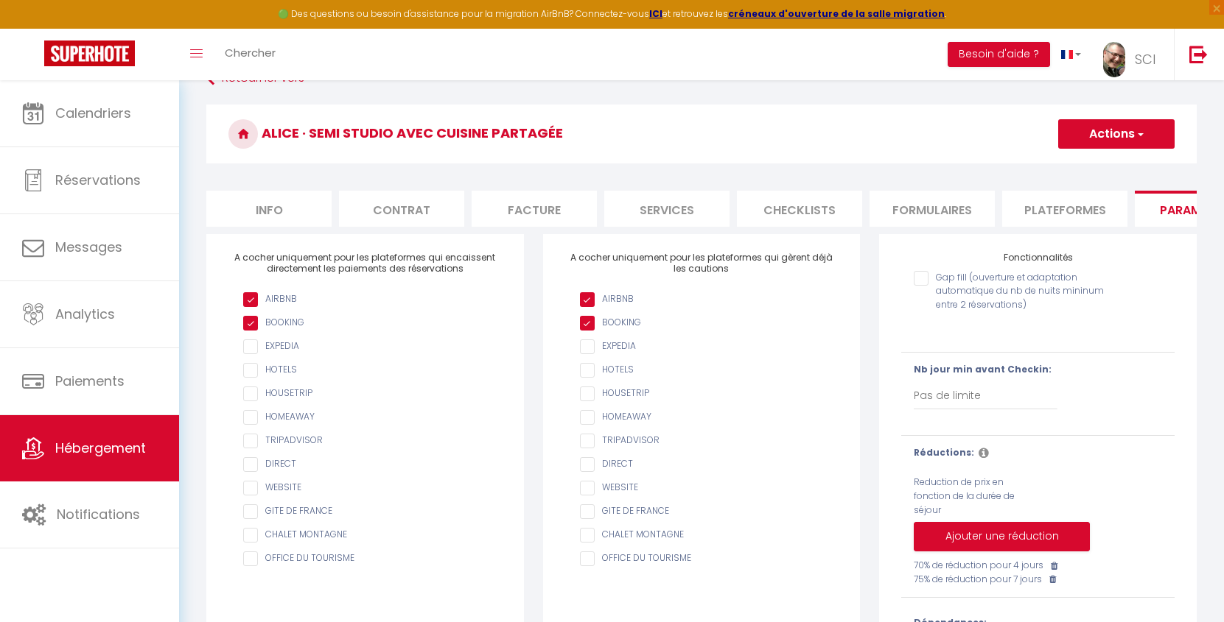
scroll to position [0, 0]
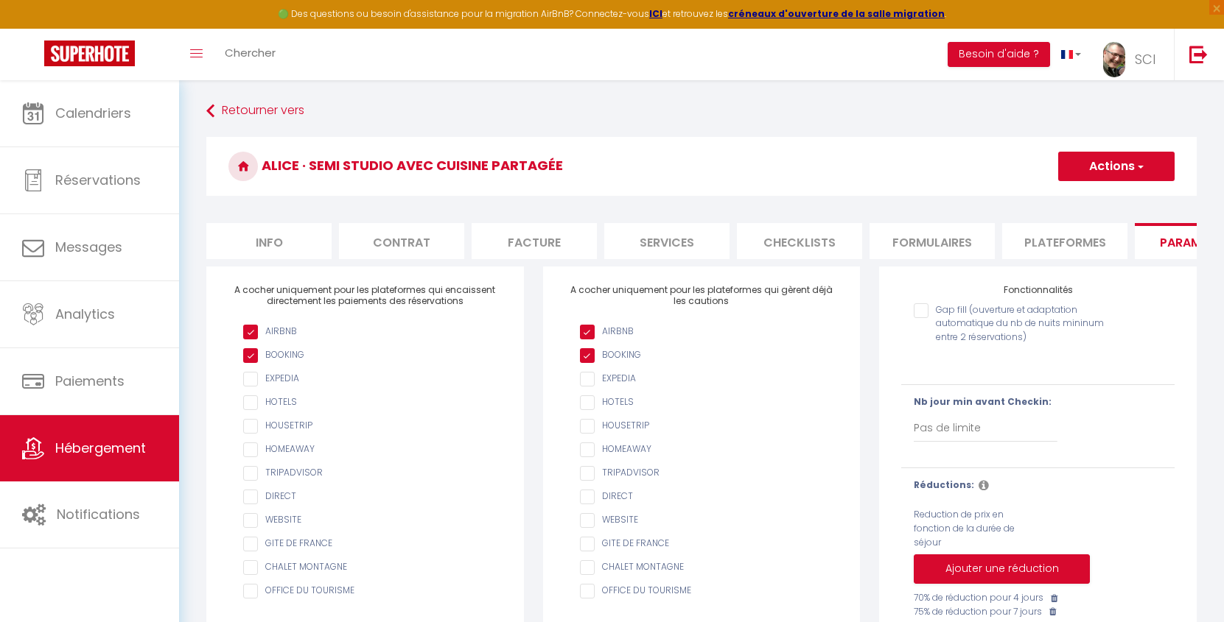
click at [1114, 166] on button "Actions" at bounding box center [1116, 166] width 116 height 29
click at [1102, 195] on input "Enregistrer" at bounding box center [1099, 199] width 55 height 15
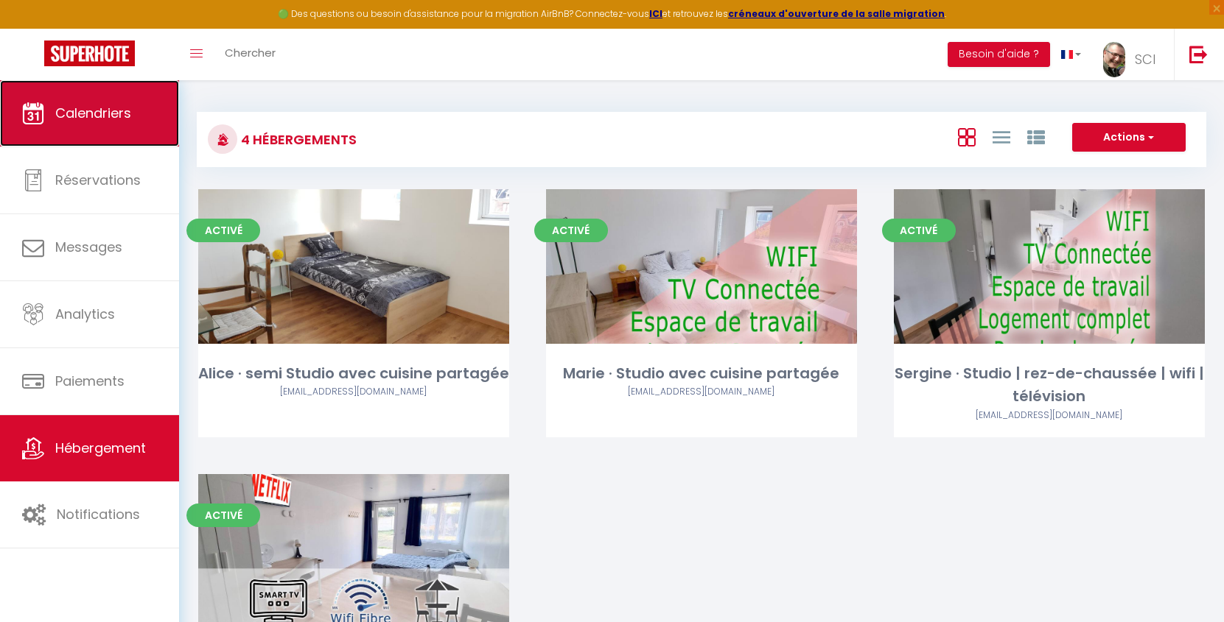
click at [116, 114] on span "Calendriers" at bounding box center [93, 113] width 76 height 18
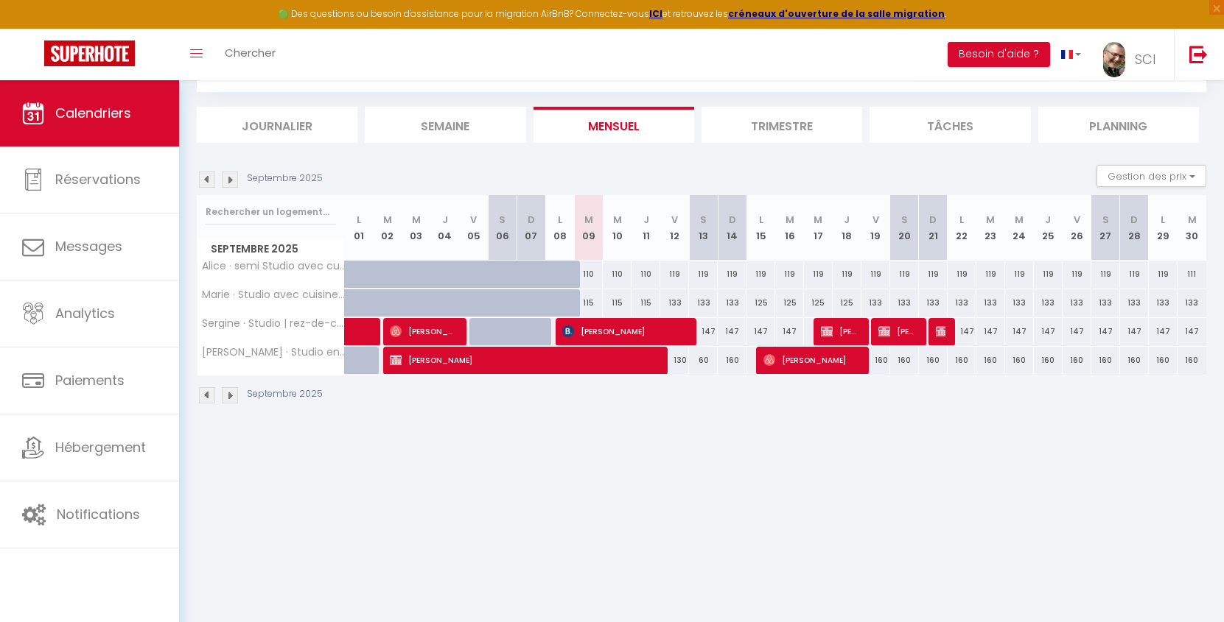
scroll to position [80, 0]
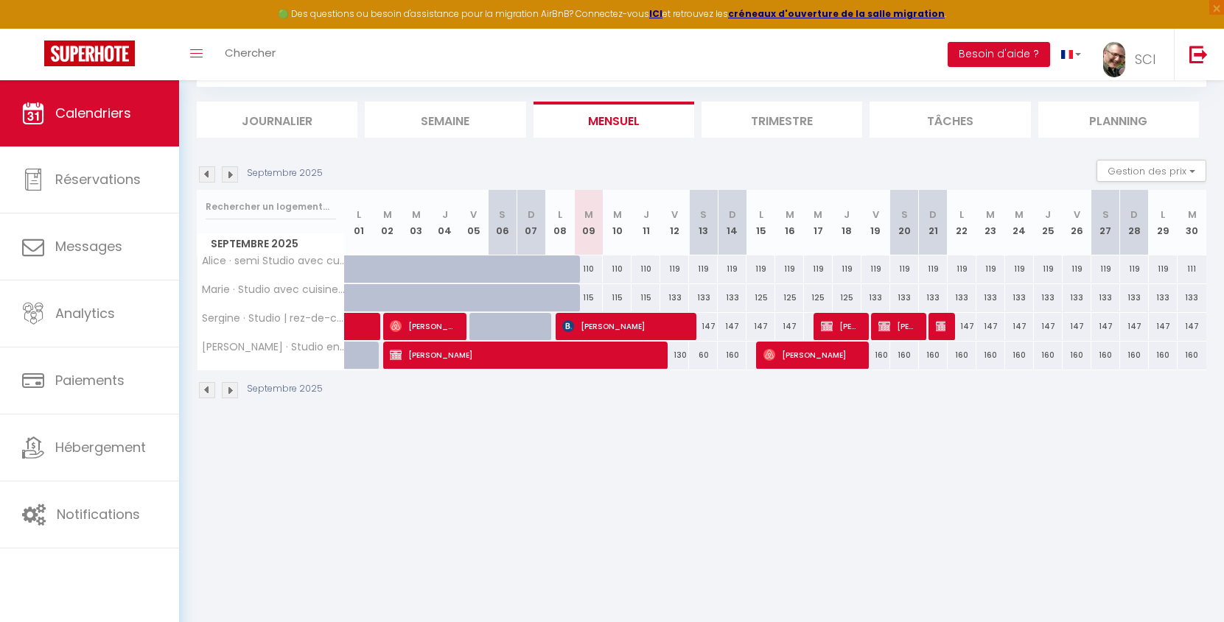
click at [827, 425] on div "CALENDRIERS Filtrer par hébergement Tous [PERSON_NAME] · semi Studio avec cuisi…" at bounding box center [701, 216] width 1045 height 432
click at [644, 414] on div "CALENDRIERS Filtrer par hébergement Tous [PERSON_NAME] · semi Studio avec cuisi…" at bounding box center [701, 216] width 1045 height 432
